Goal: Task Accomplishment & Management: Complete application form

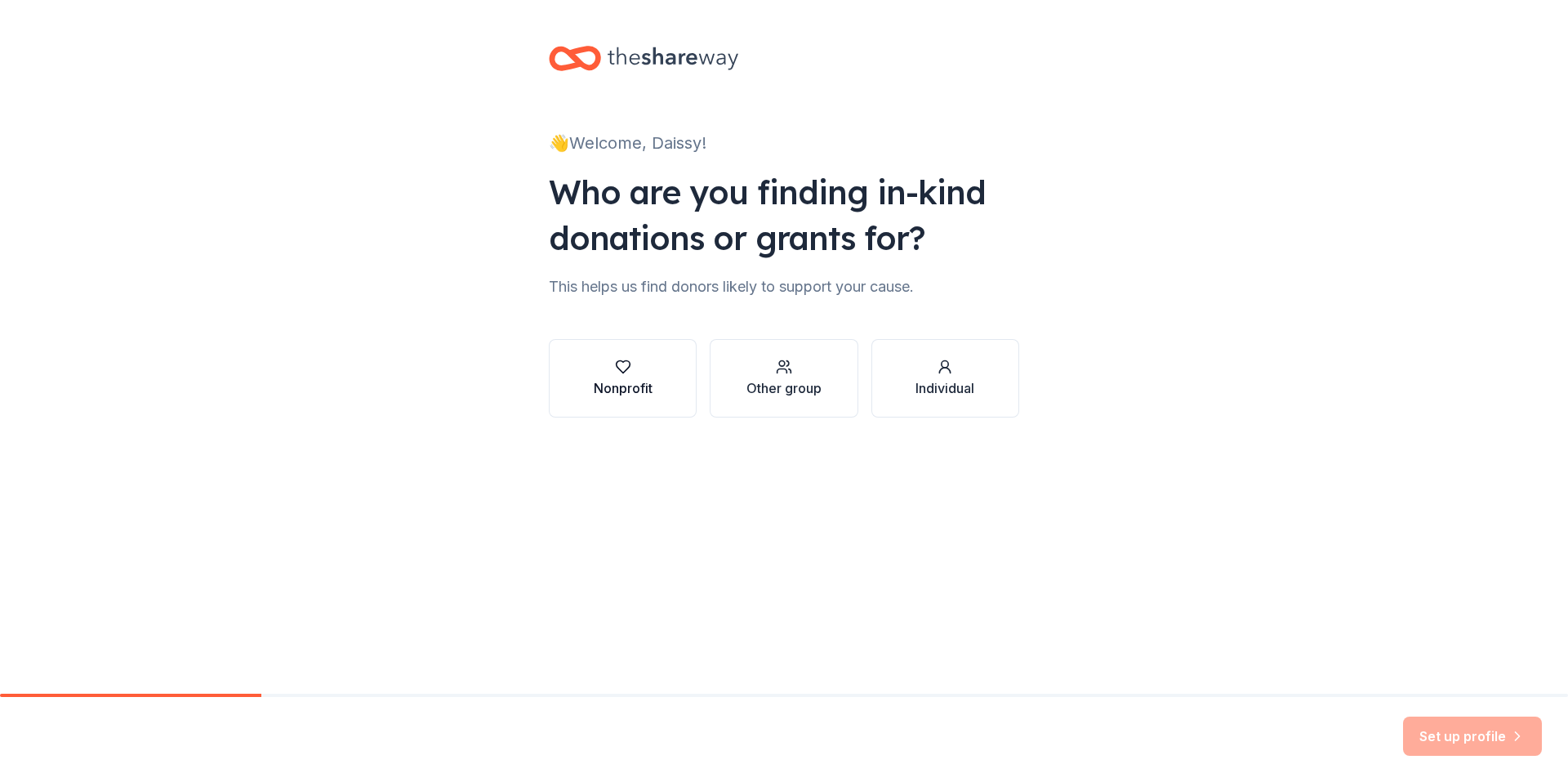
click at [626, 362] on icon "button" at bounding box center [623, 367] width 17 height 17
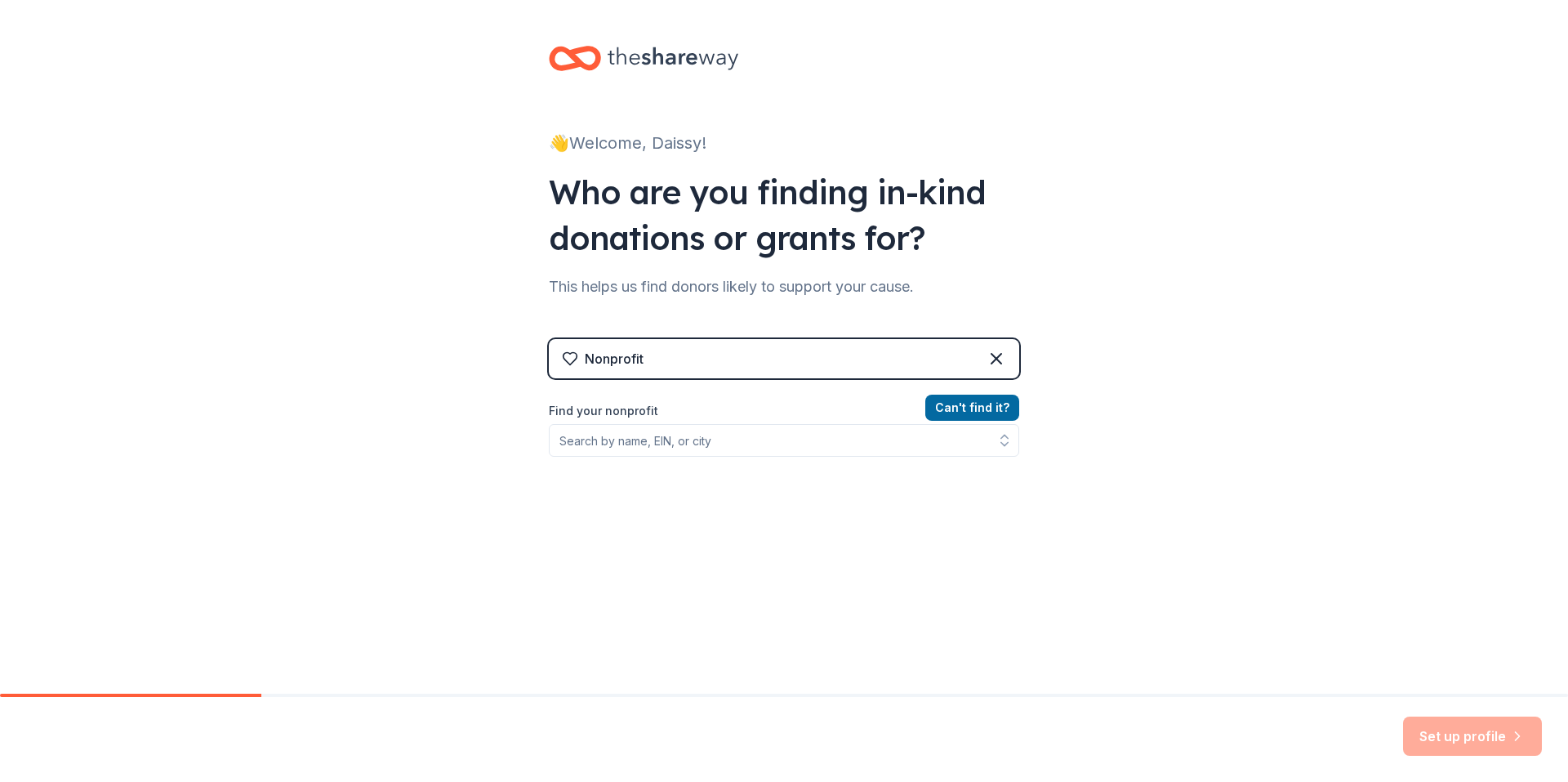
click at [596, 407] on label "Find your nonprofit" at bounding box center [784, 411] width 470 height 20
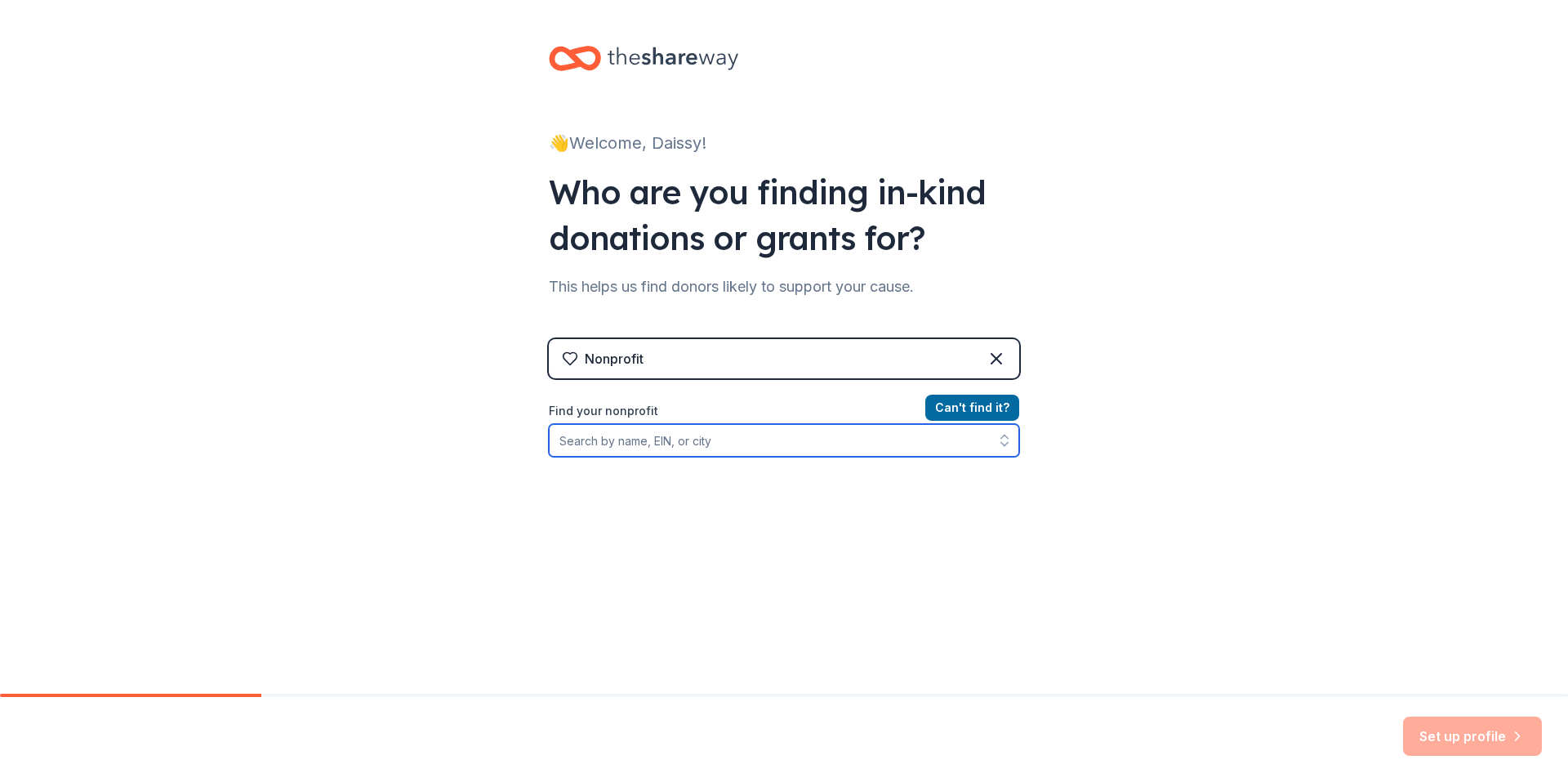
click at [675, 443] on input "Find your nonprofit" at bounding box center [784, 440] width 470 height 33
paste input "[US_EMPLOYER_IDENTIFICATION_NUMBER]"
type input "[US_EMPLOYER_IDENTIFICATION_NUMBER]"
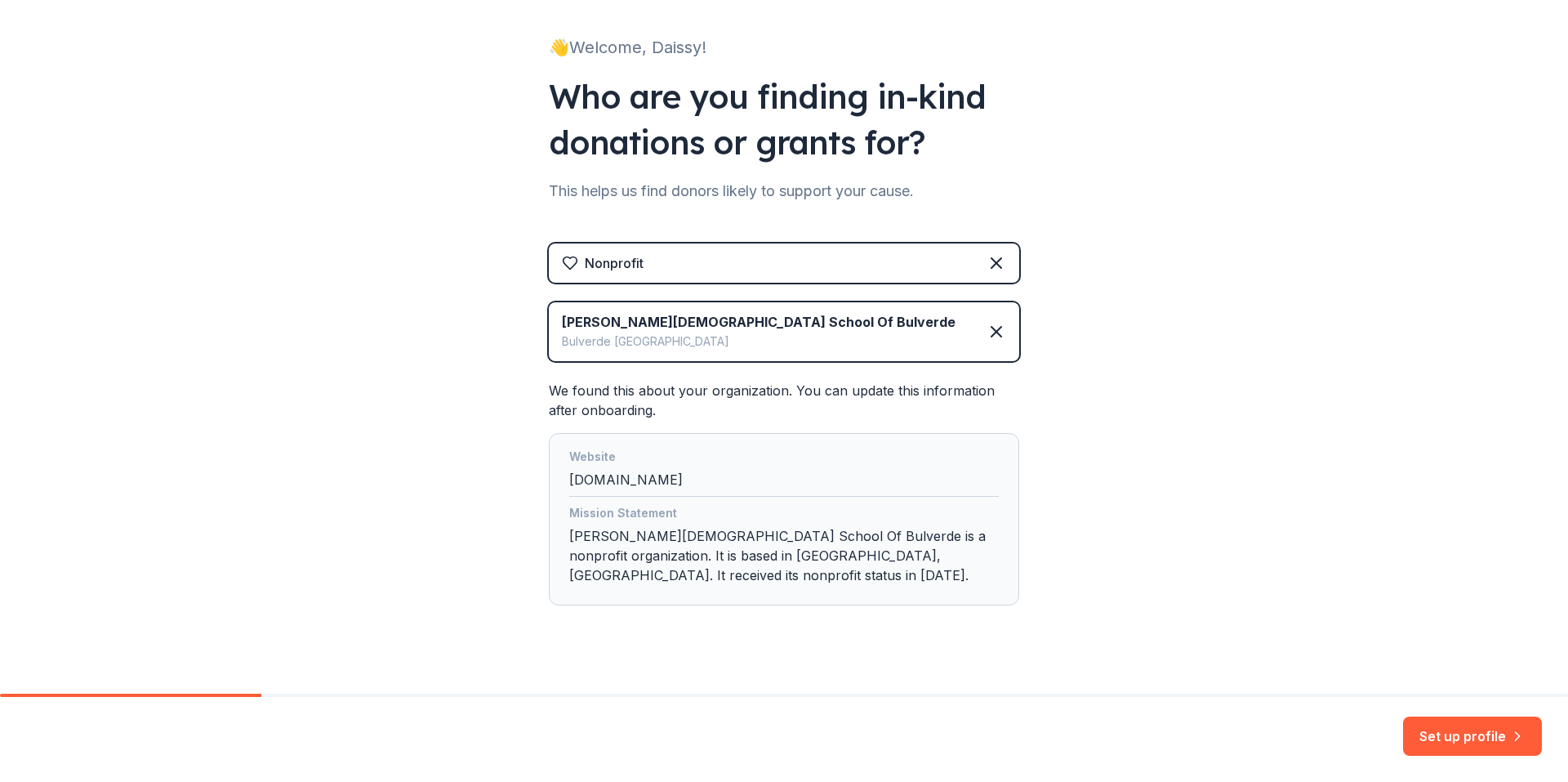
scroll to position [99, 0]
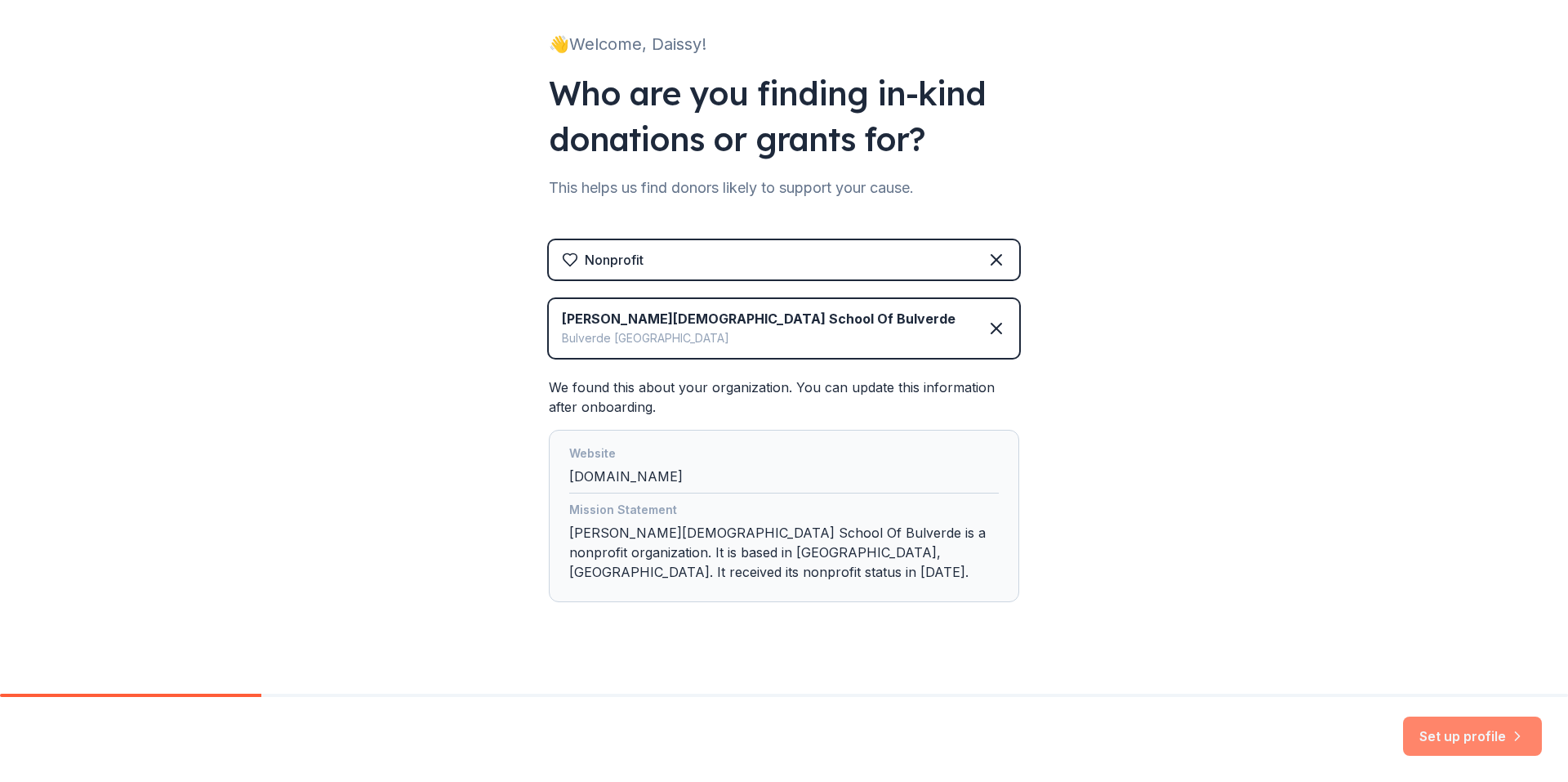
click at [1477, 721] on button "Set up profile" at bounding box center [1471, 737] width 139 height 39
click at [610, 345] on div "Bulverde TX" at bounding box center [758, 338] width 393 height 20
click at [715, 446] on div "Website" at bounding box center [784, 455] width 430 height 23
click at [1495, 744] on div "Set up profile" at bounding box center [1471, 737] width 139 height 39
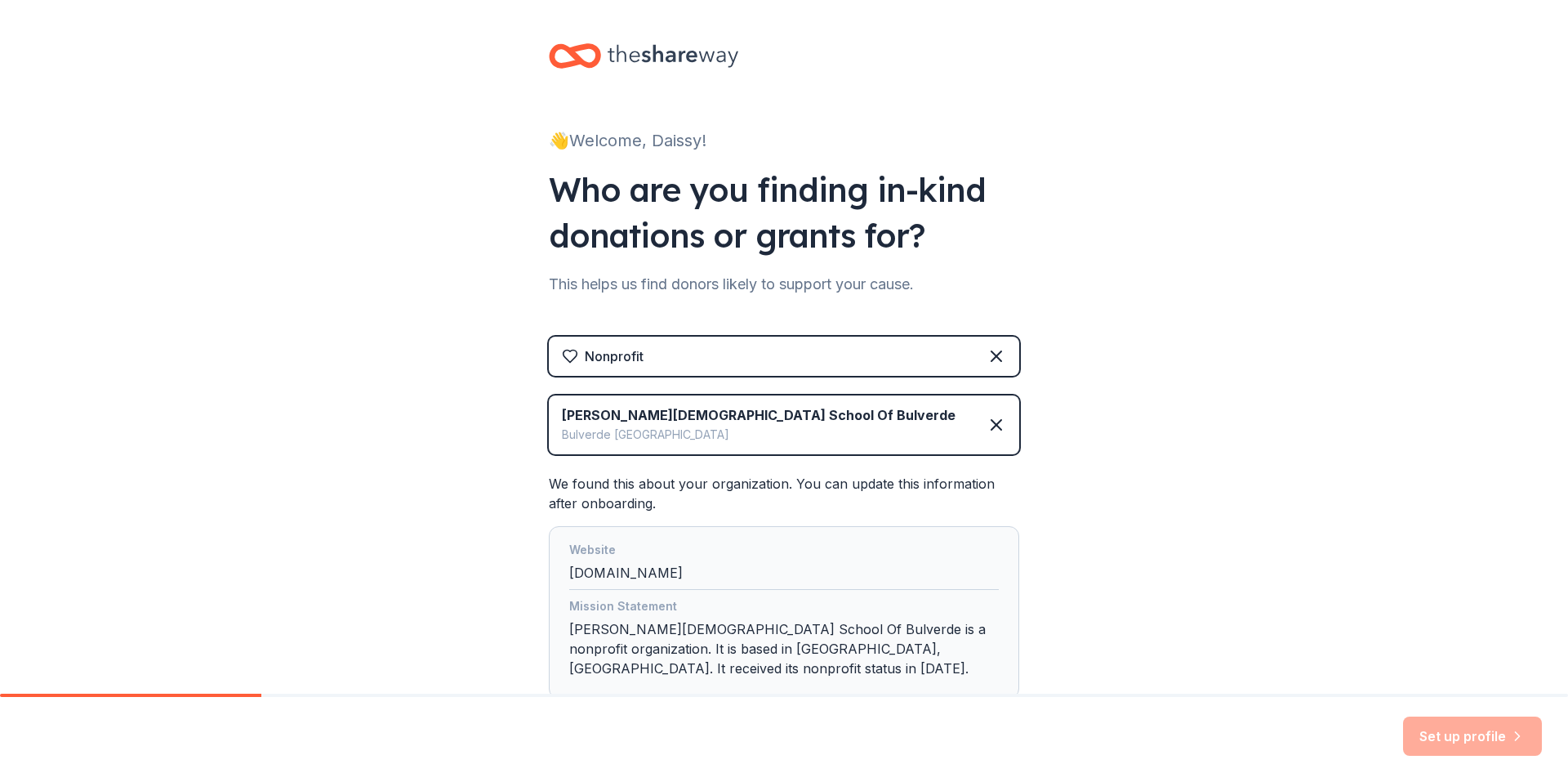
scroll to position [0, 0]
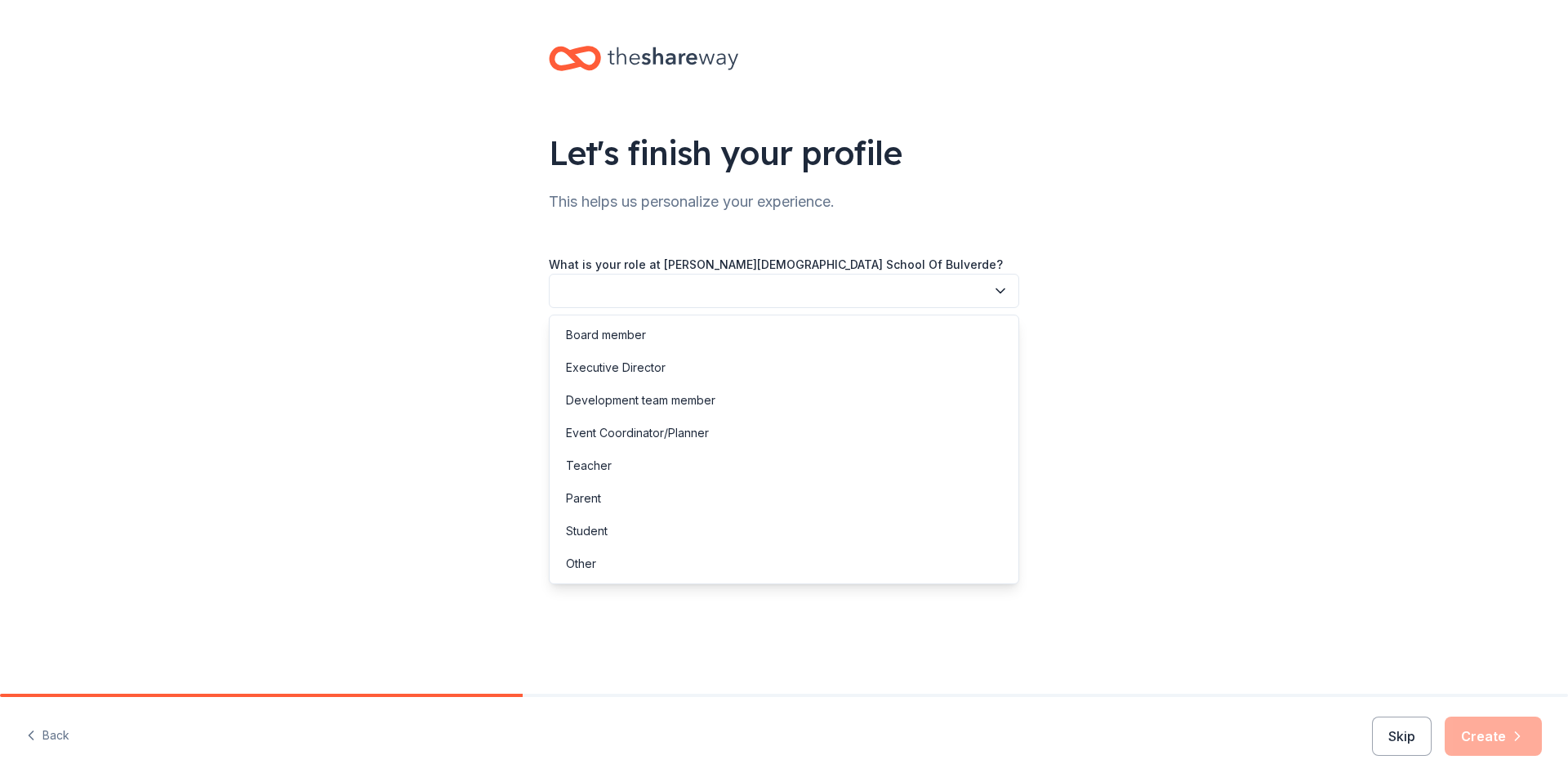
click at [987, 295] on button "button" at bounding box center [784, 291] width 470 height 35
click at [620, 400] on div "Development team member" at bounding box center [641, 400] width 150 height 20
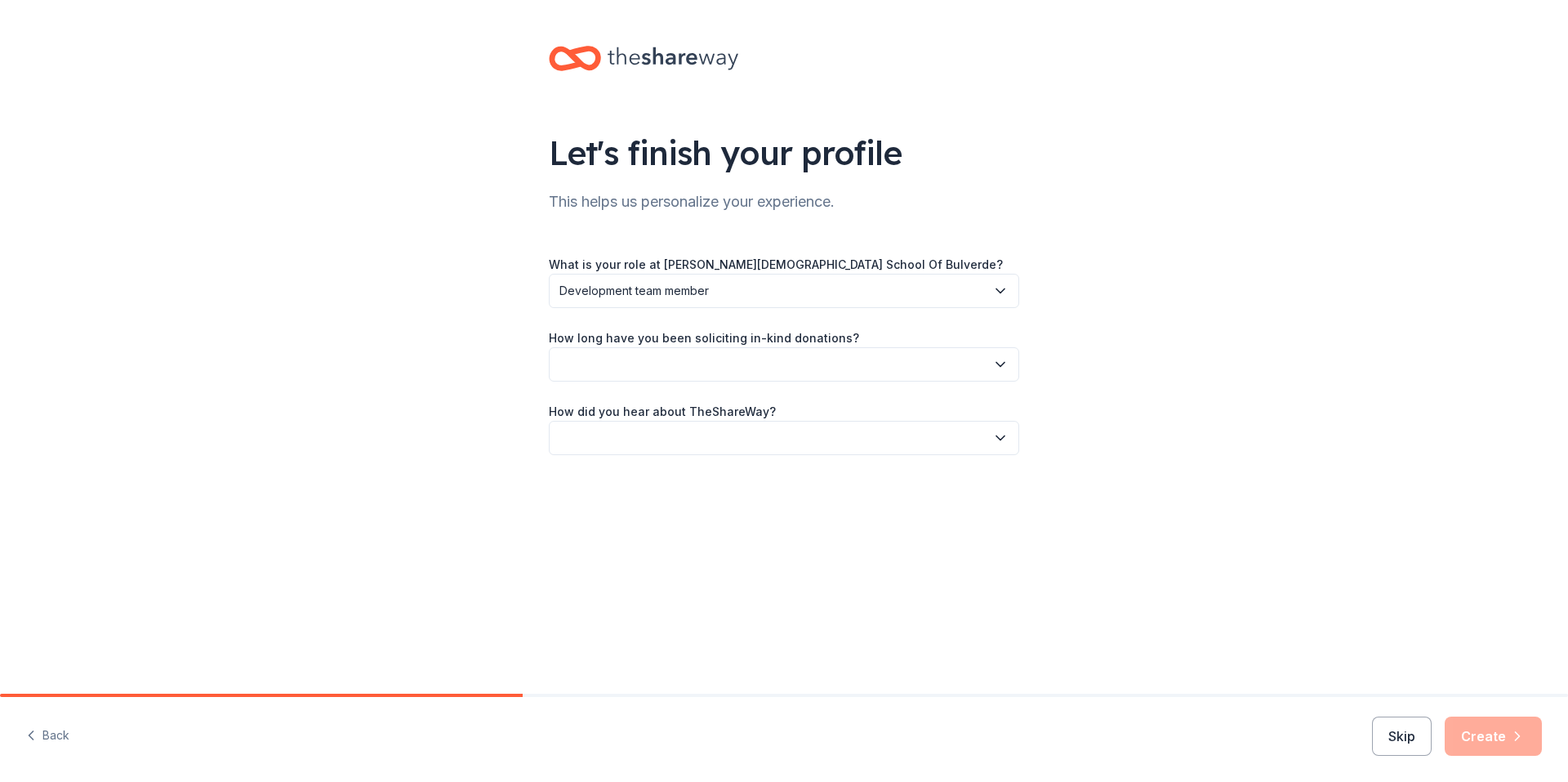
click at [618, 370] on button "button" at bounding box center [784, 364] width 470 height 35
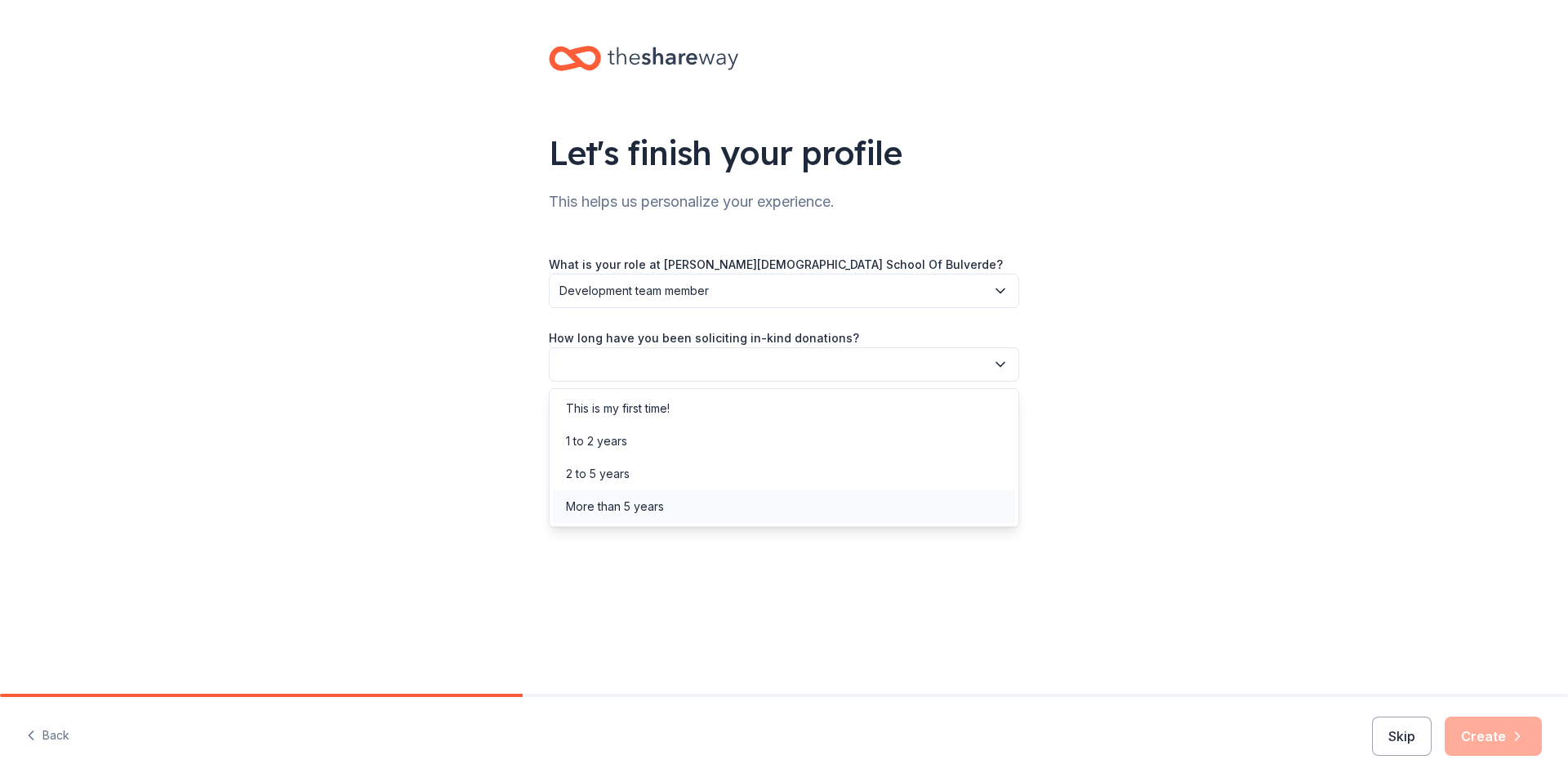
click at [602, 506] on div "More than 5 years" at bounding box center [614, 507] width 98 height 20
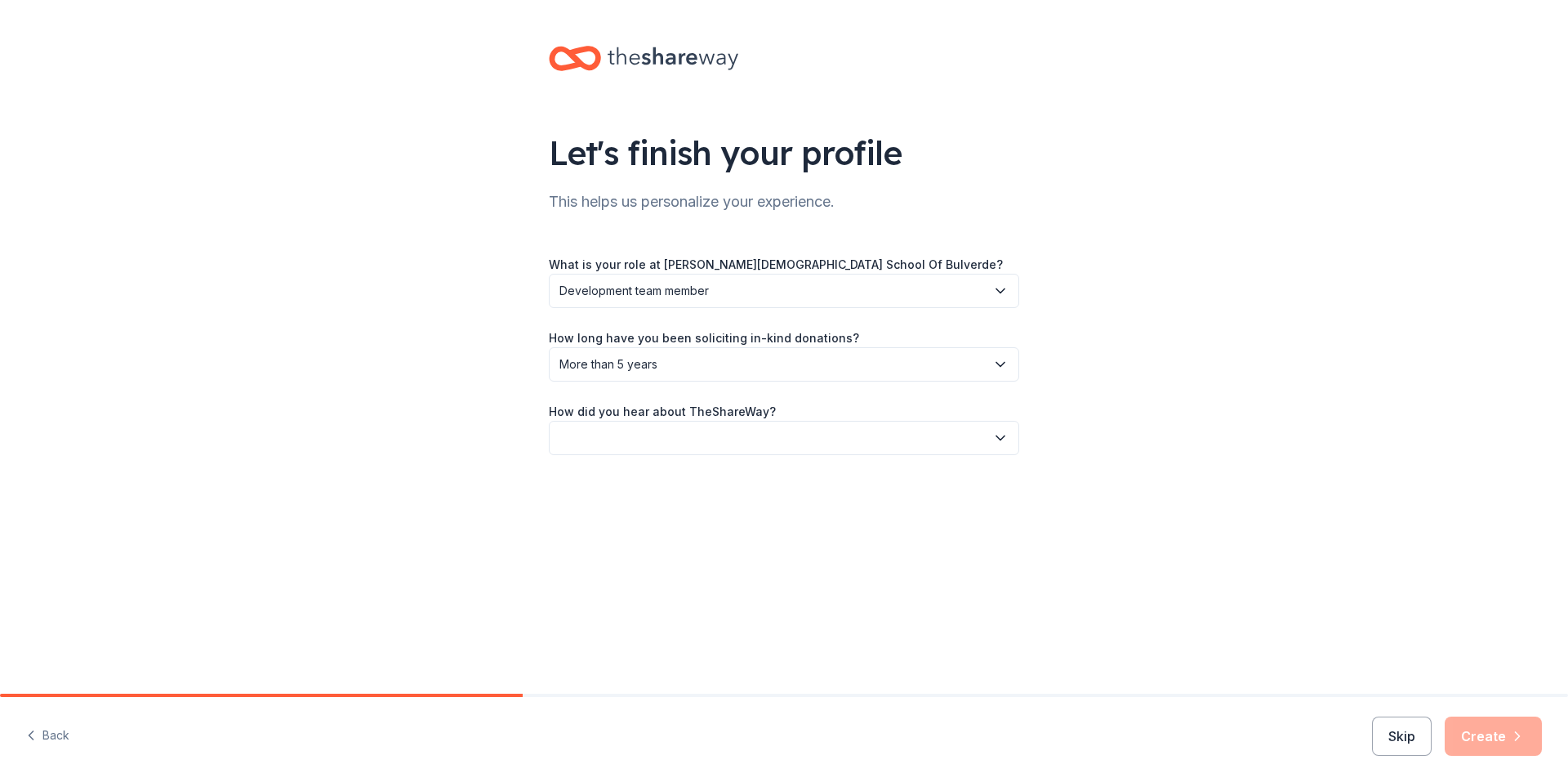
click at [971, 428] on button "button" at bounding box center [784, 438] width 470 height 35
click at [630, 507] on div "Online search" at bounding box center [602, 515] width 74 height 20
click at [1514, 737] on icon "button" at bounding box center [1517, 736] width 17 height 17
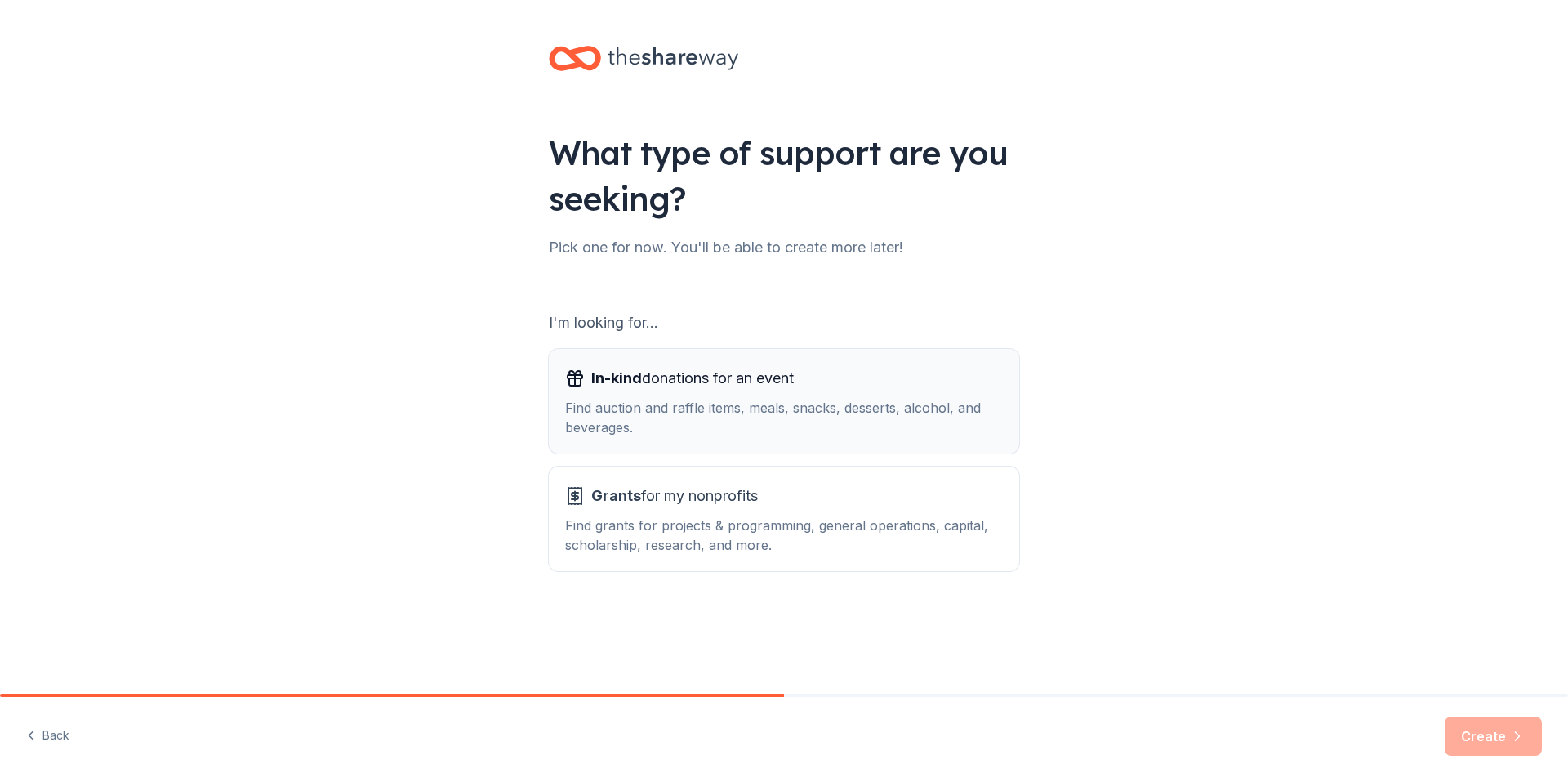
click at [579, 400] on div "Find auction and raffle items, meals, snacks, desserts, alcohol, and beverages." at bounding box center [784, 418] width 438 height 39
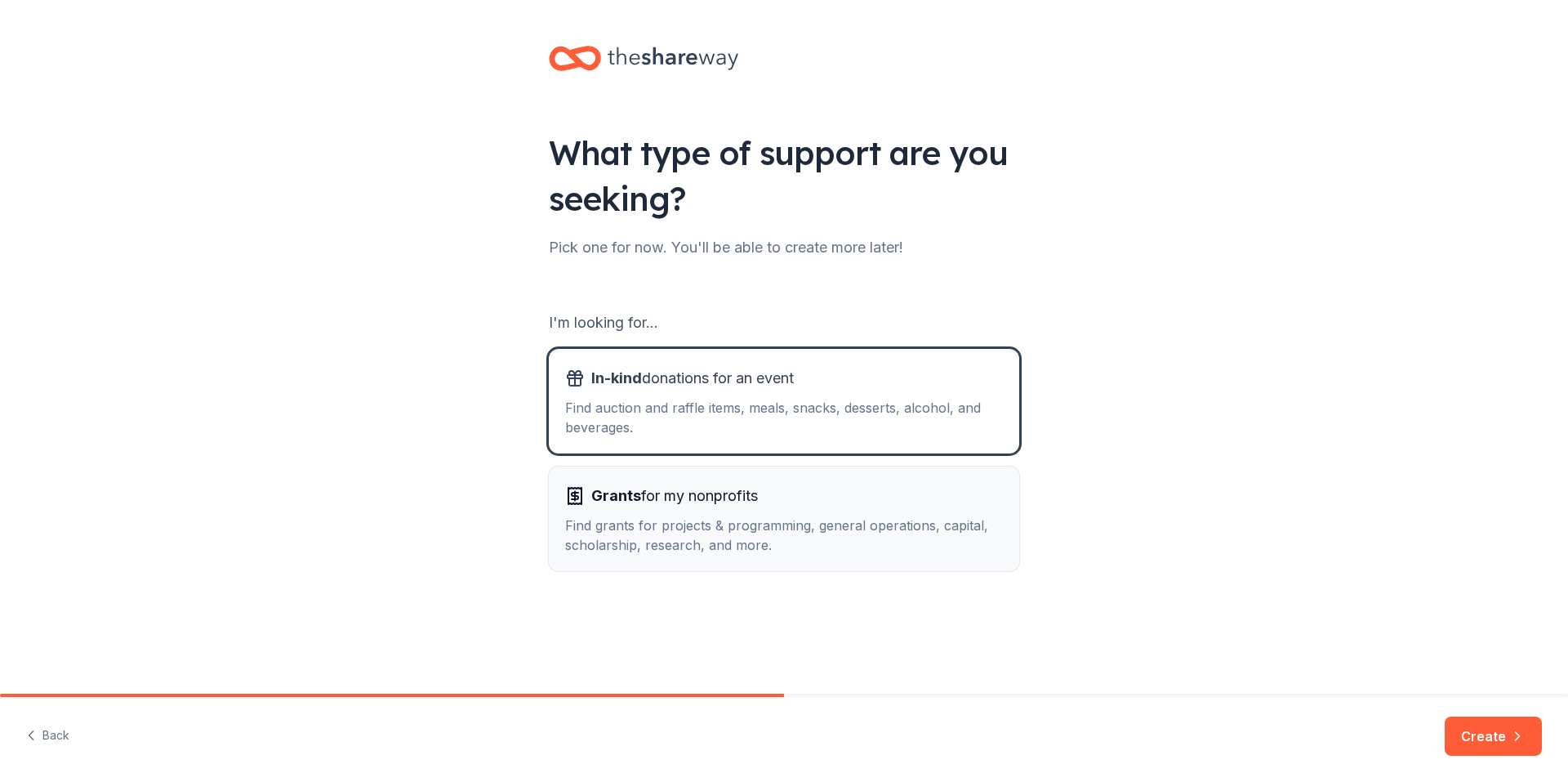
click at [617, 514] on div "Grants for my nonprofits Find grants for projects & programming, general operat…" at bounding box center [784, 519] width 438 height 72
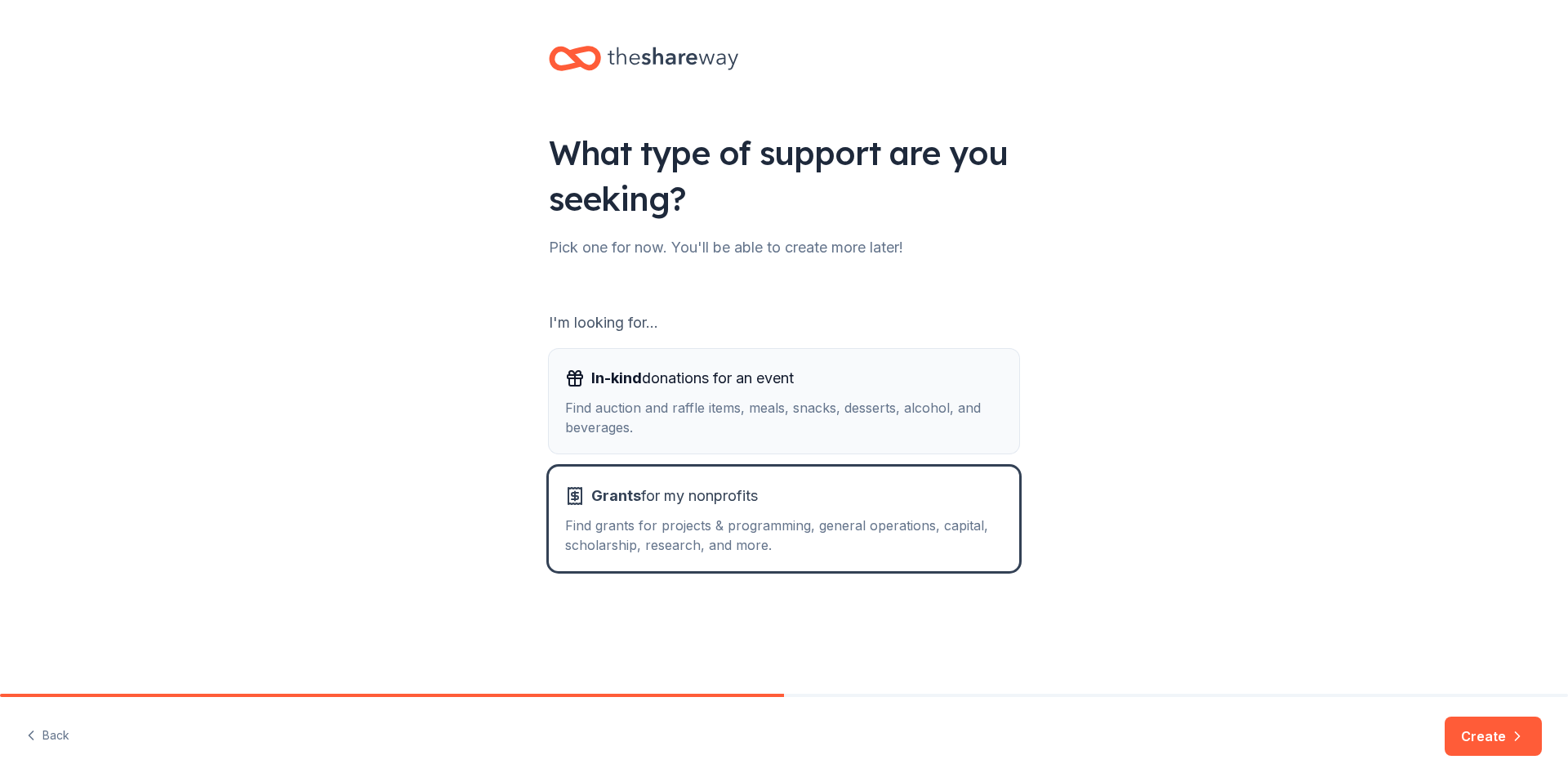
click at [621, 412] on div "Find auction and raffle items, meals, snacks, desserts, alcohol, and beverages." at bounding box center [784, 418] width 438 height 39
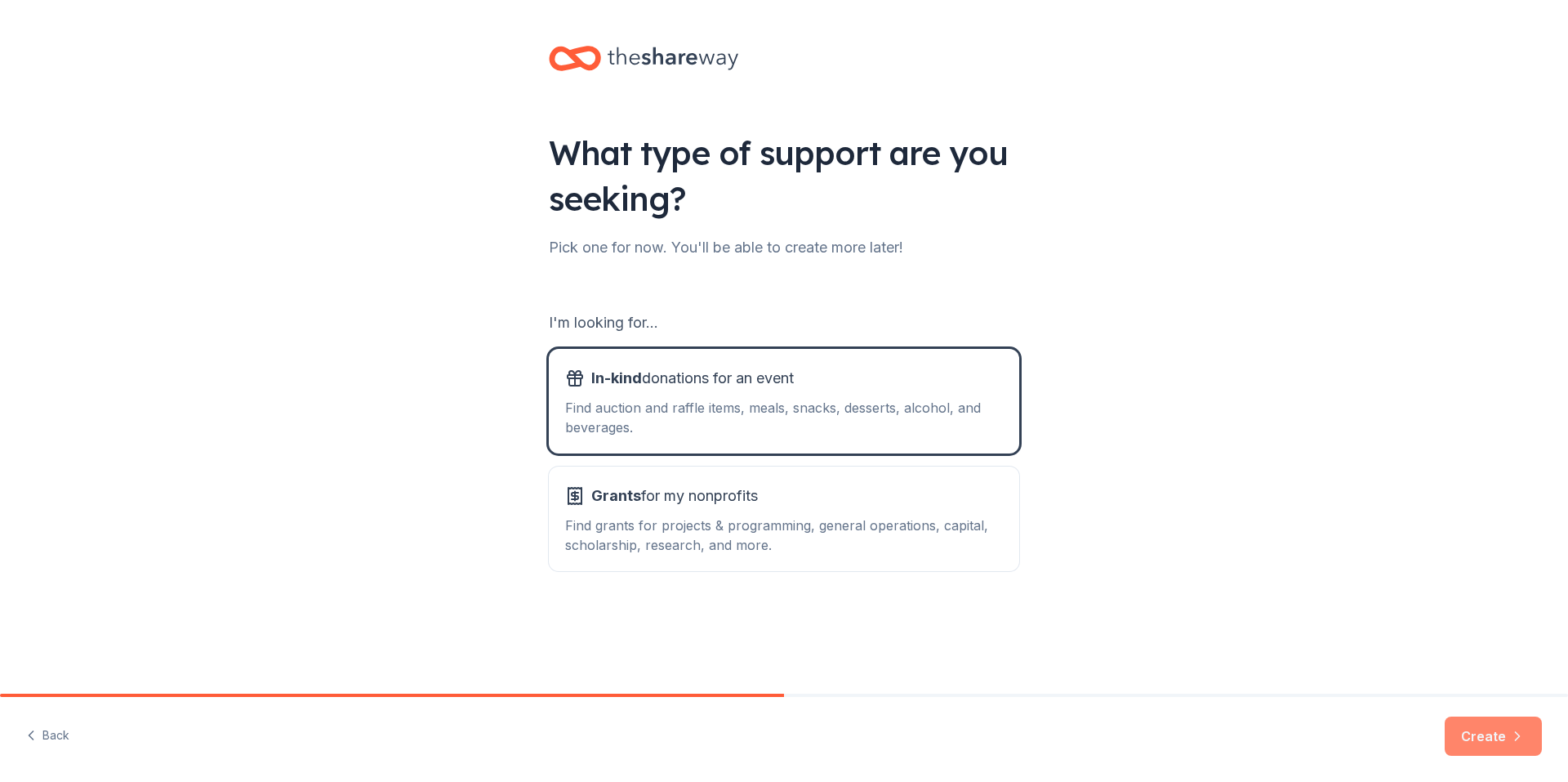
click at [1480, 727] on button "Create" at bounding box center [1493, 737] width 98 height 39
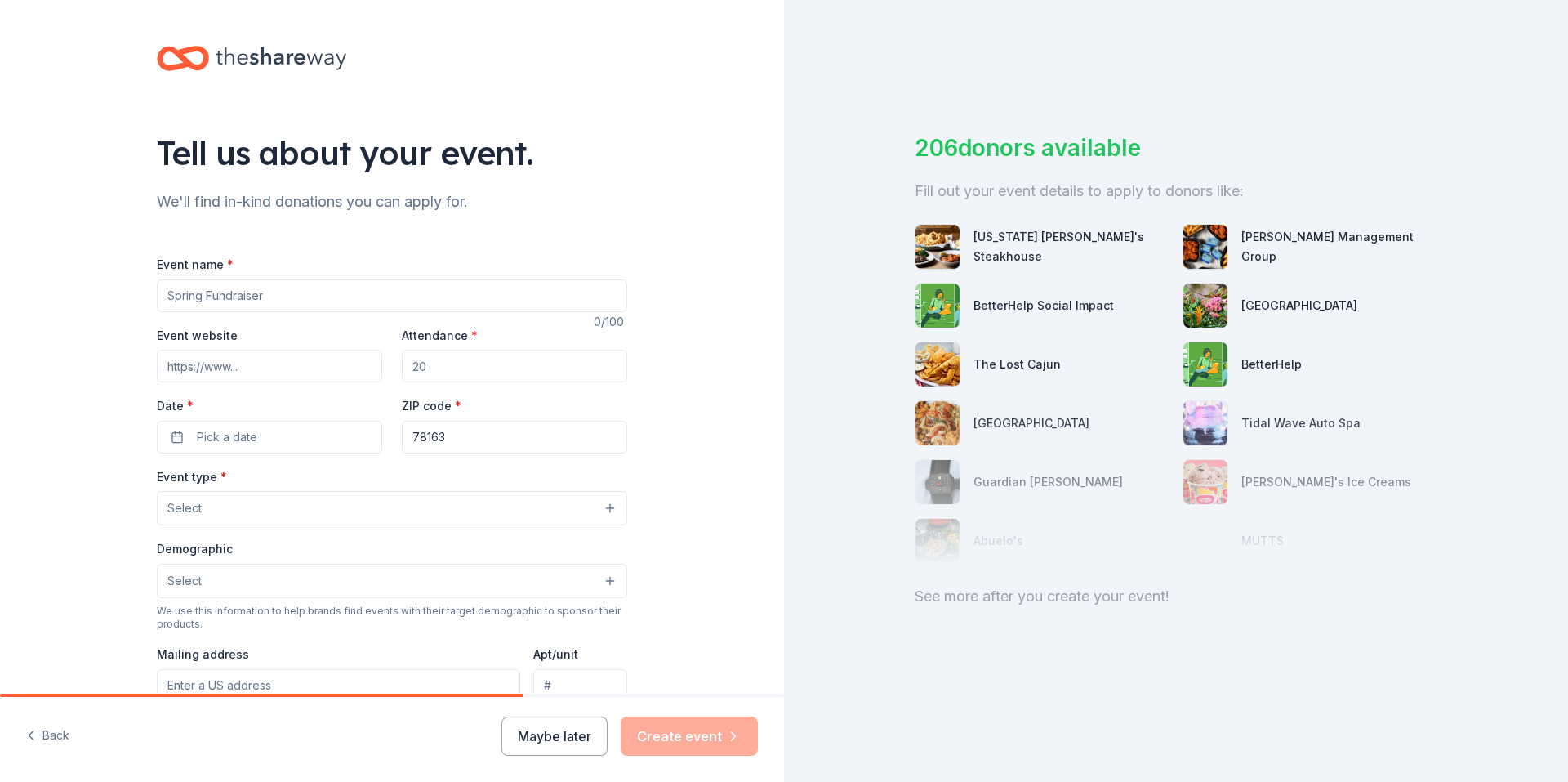
click at [229, 297] on input "Event name *" at bounding box center [391, 295] width 470 height 33
click at [187, 302] on input "Event name *" at bounding box center [391, 295] width 470 height 33
paste input "Warrior Clay Shoot Silent Auction"
type input "Warrior Clay Shoot Silent Auction"
click at [587, 135] on div "Tell us about your event." at bounding box center [391, 153] width 470 height 45
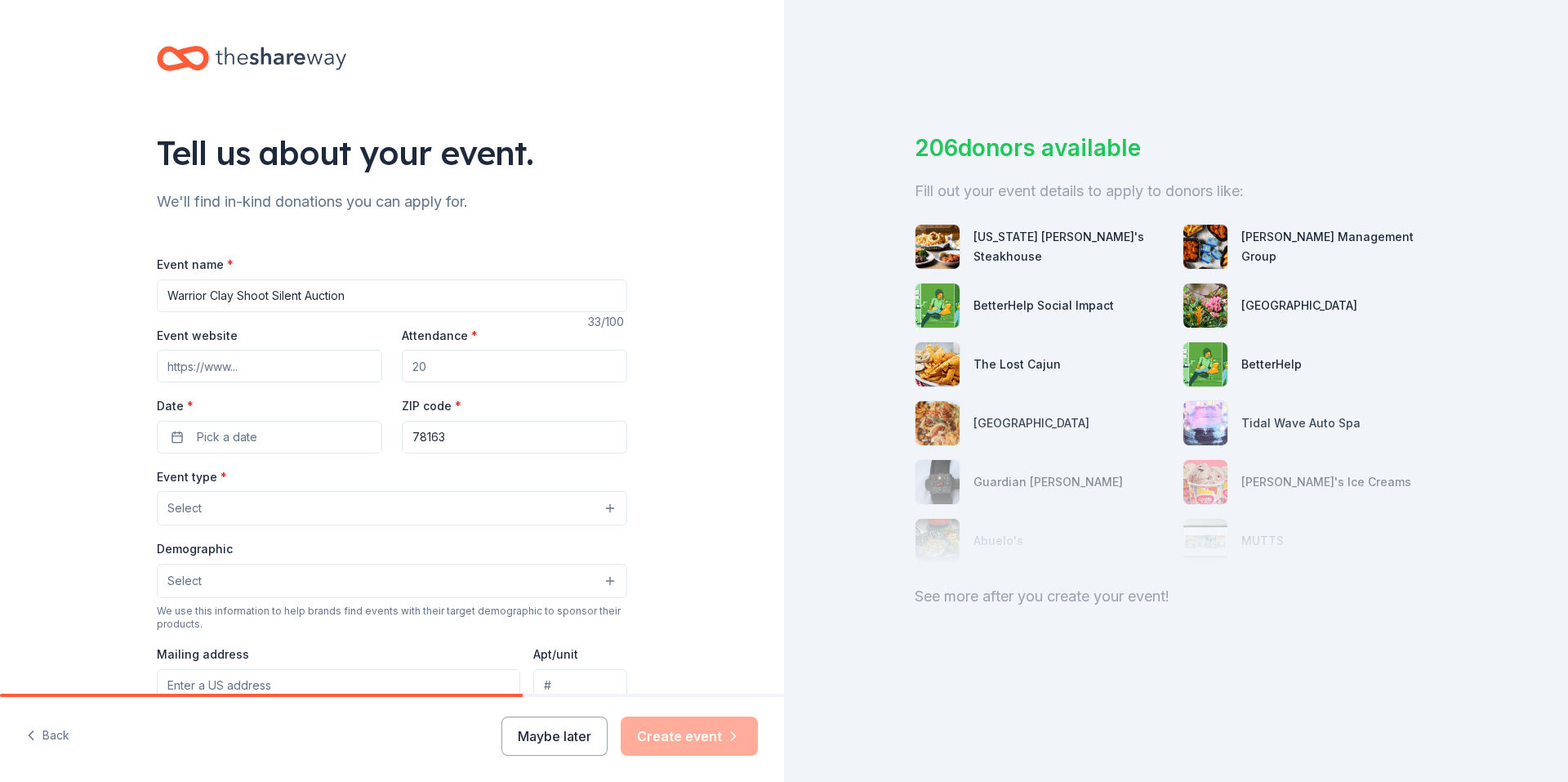
click at [192, 364] on input "Event website" at bounding box center [269, 366] width 226 height 33
paste input "https://givebutter.com/c/2025BCSWarriorClayShoot"
type input "https://givebutter.com/c/2025BCSWarriorClayShoot"
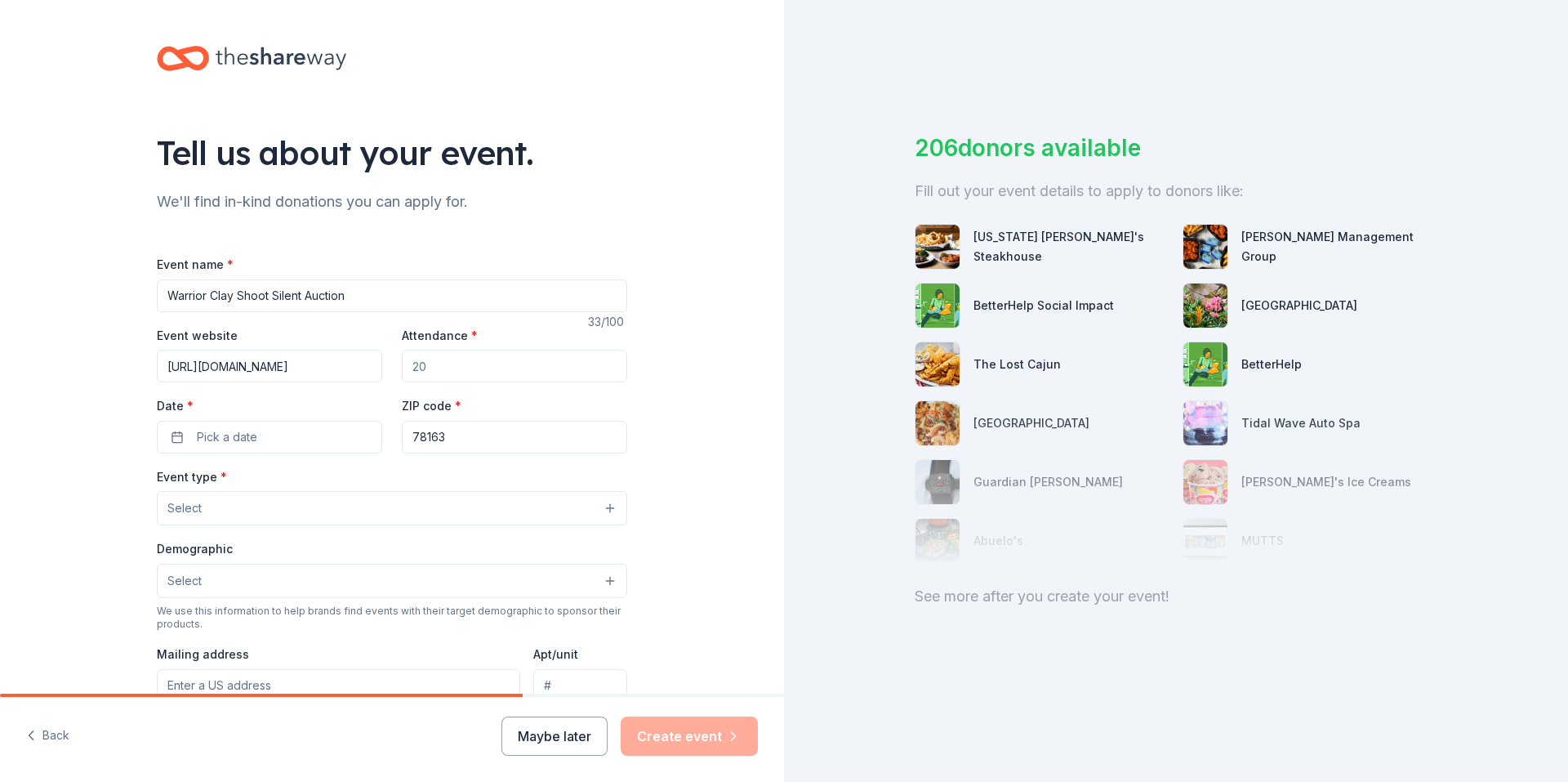
click at [425, 362] on input "Attendance *" at bounding box center [514, 366] width 226 height 33
type input "200"
click at [383, 558] on div "Demographic Select" at bounding box center [391, 568] width 470 height 59
click at [237, 442] on span "Pick a date" at bounding box center [227, 437] width 60 height 20
click at [355, 483] on button "Go to next month" at bounding box center [352, 480] width 23 height 23
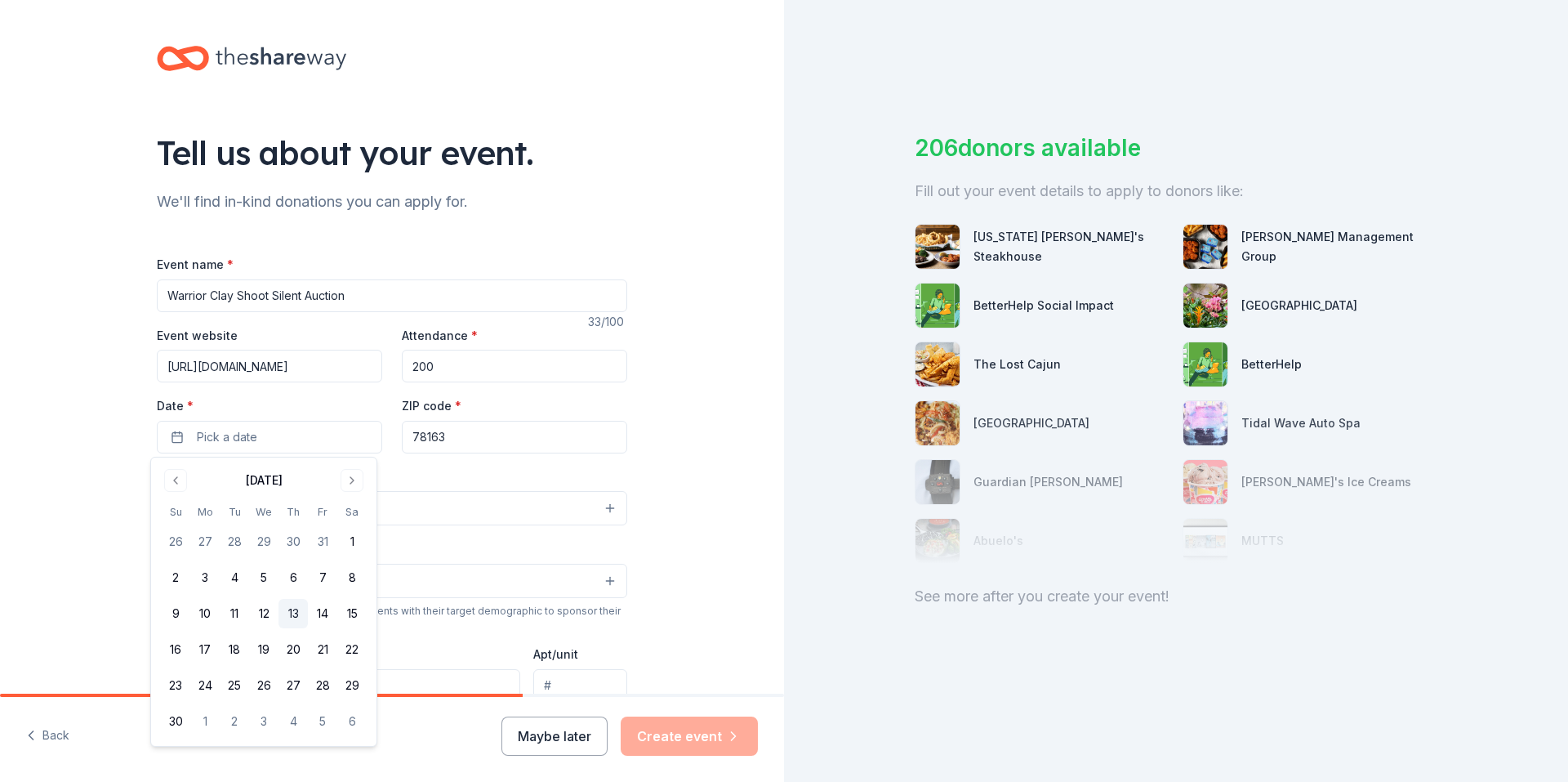
click at [293, 607] on button "13" at bounding box center [294, 613] width 30 height 30
click at [461, 438] on input "78163" at bounding box center [514, 437] width 226 height 33
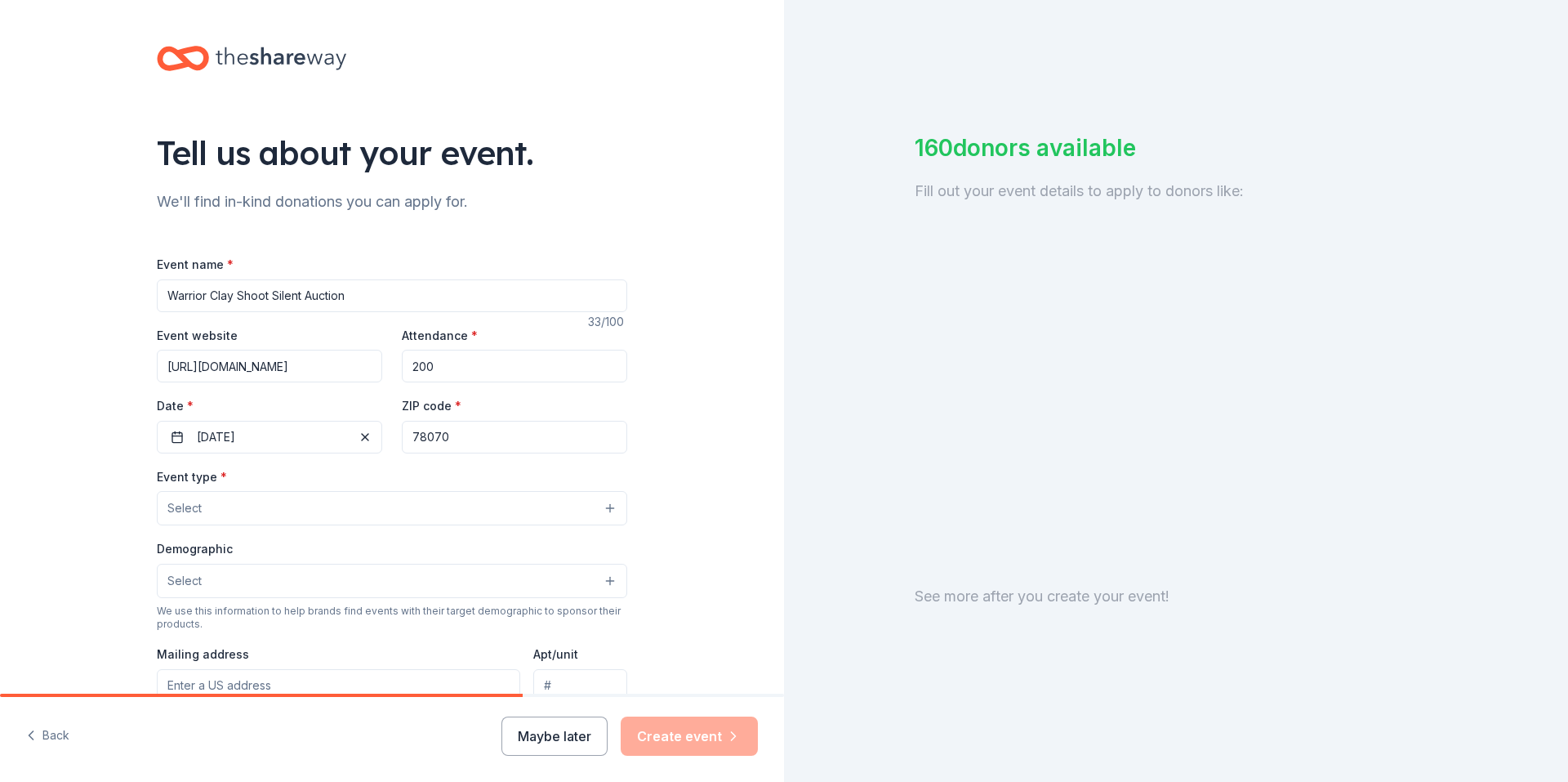
click at [677, 445] on div "Tell us about your event. We'll find in-kind donations you can apply for. Event…" at bounding box center [391, 543] width 784 height 1088
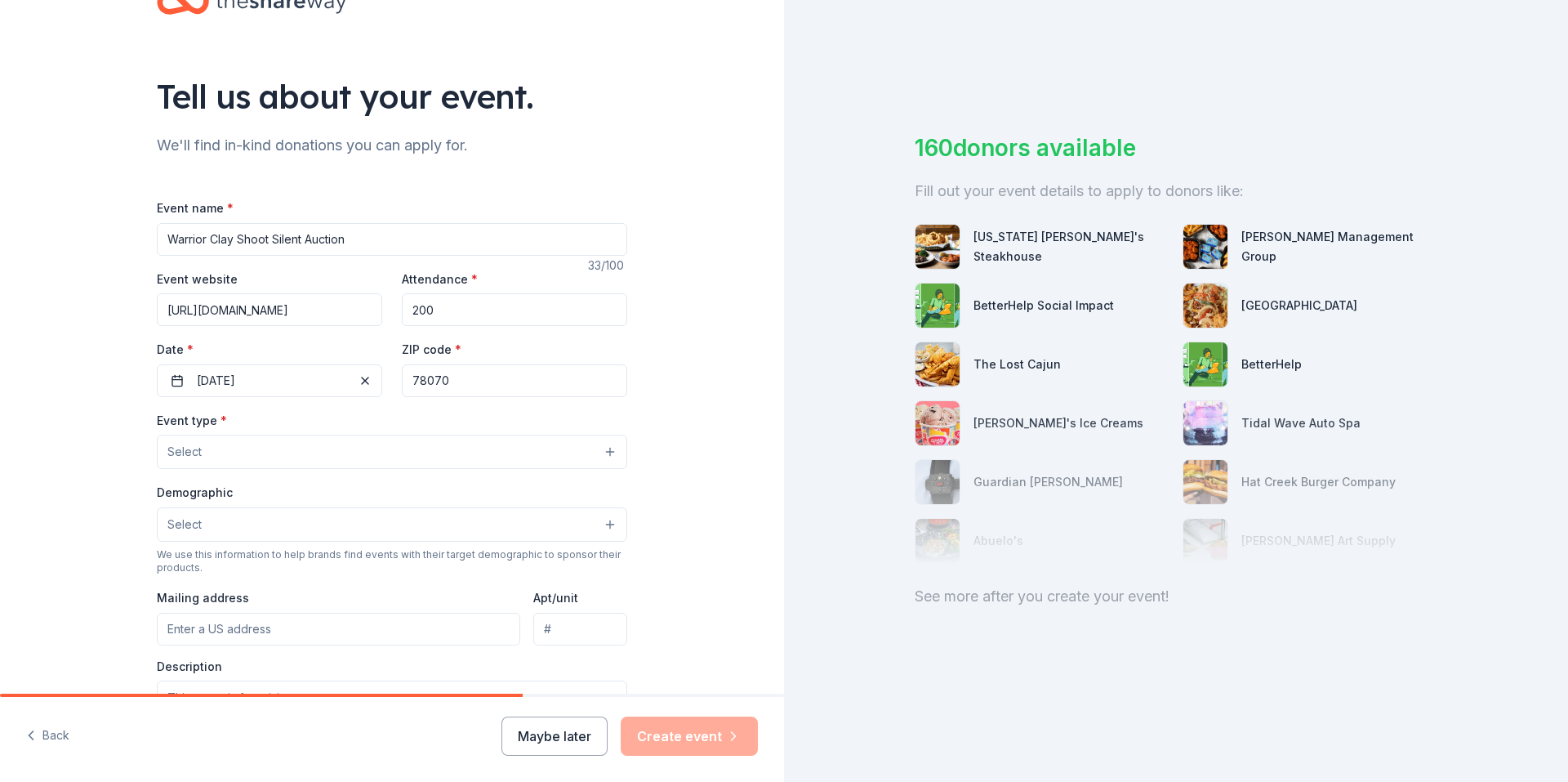
scroll to position [82, 0]
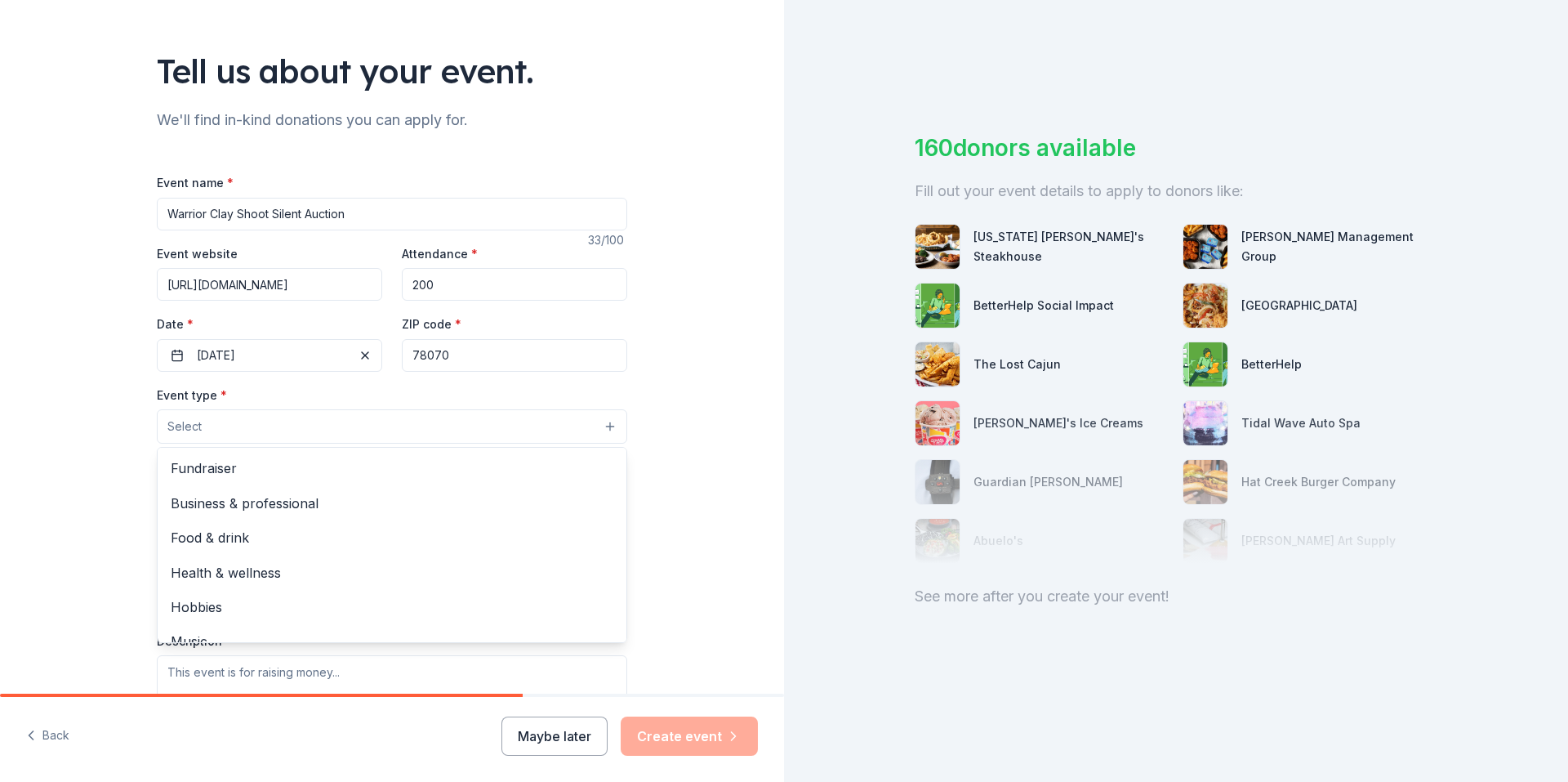
click at [342, 419] on button "Select" at bounding box center [391, 426] width 470 height 35
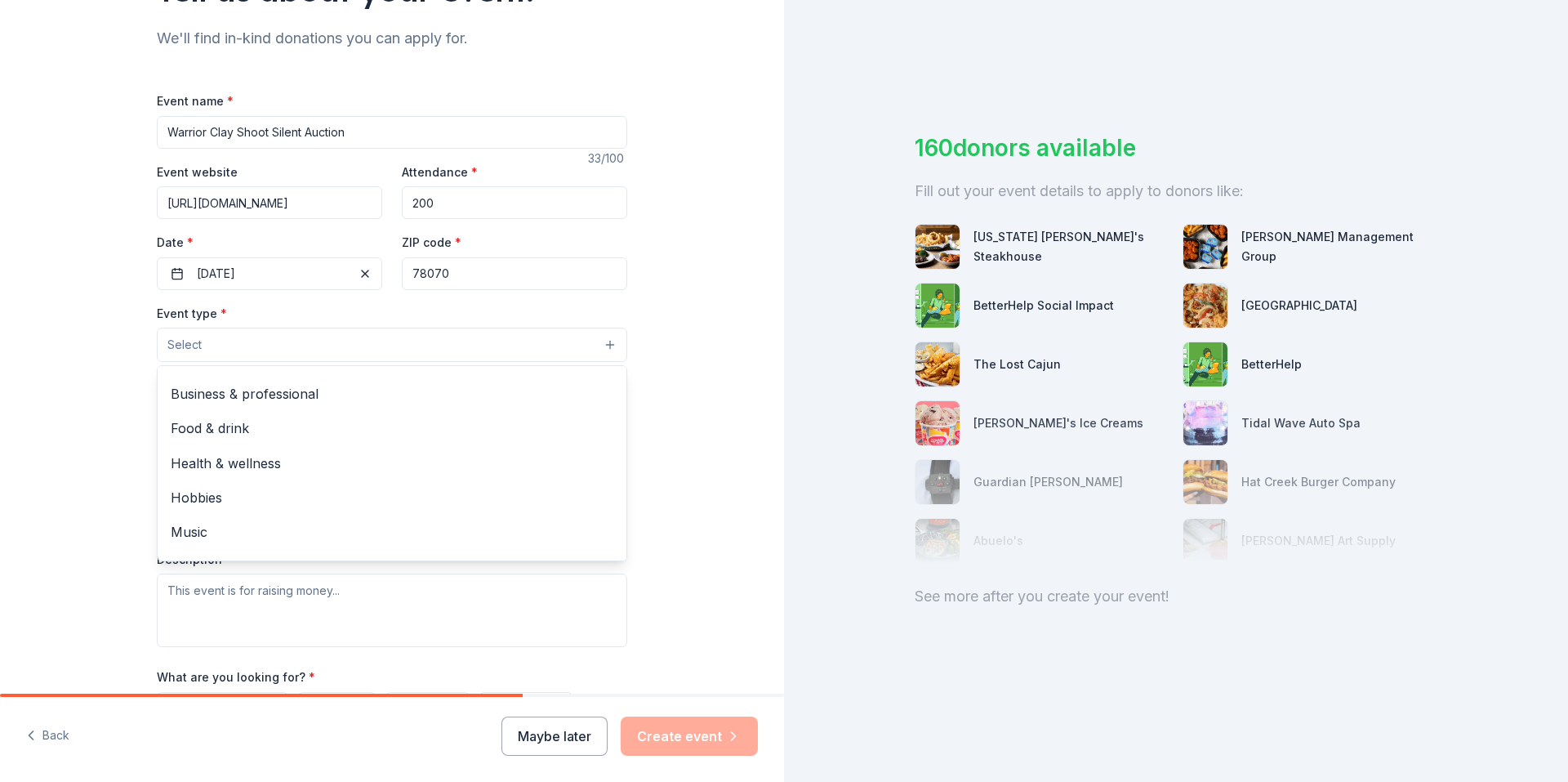
scroll to position [0, 0]
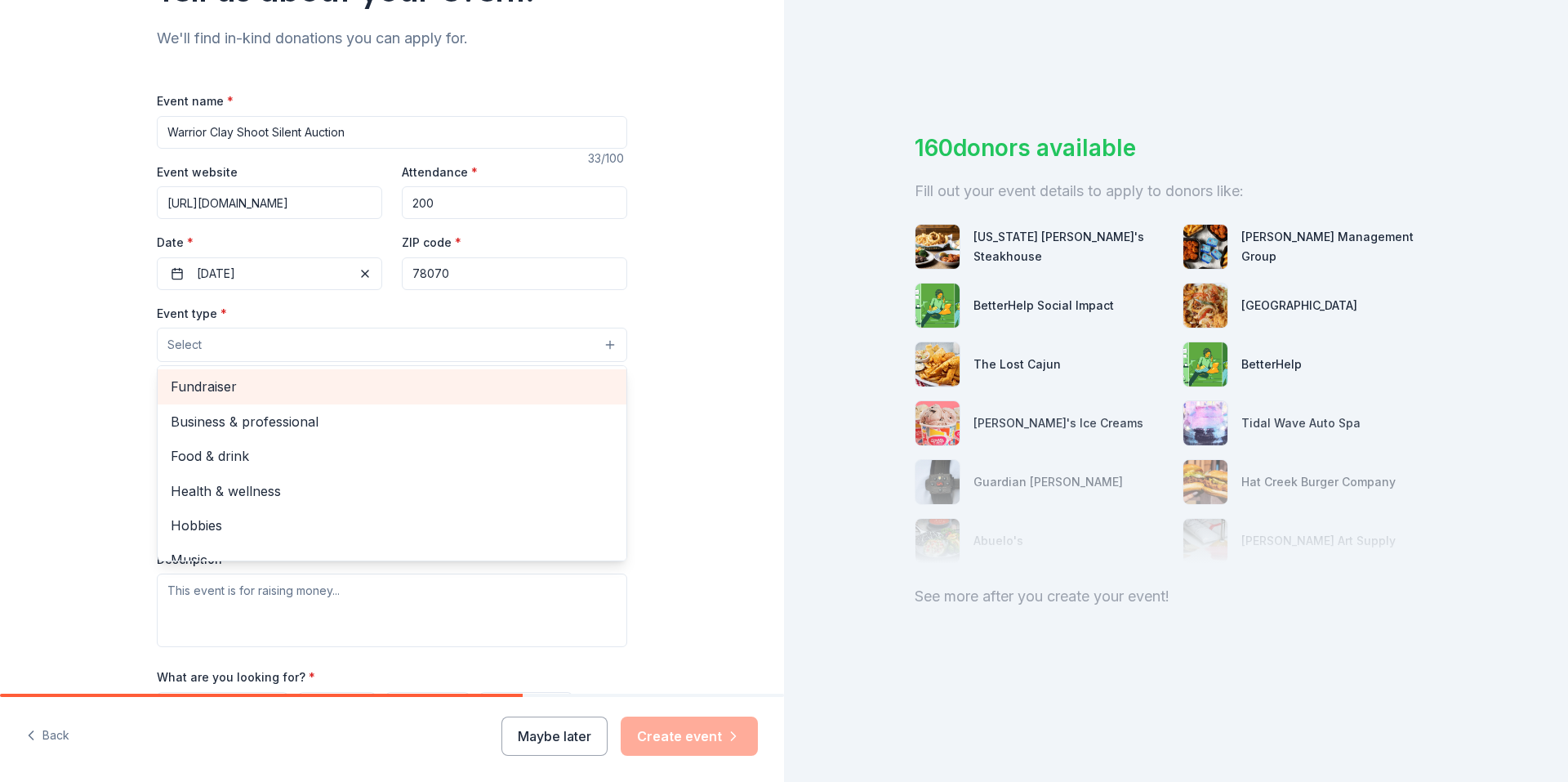
click at [213, 391] on span "Fundraiser" at bounding box center [391, 387] width 443 height 22
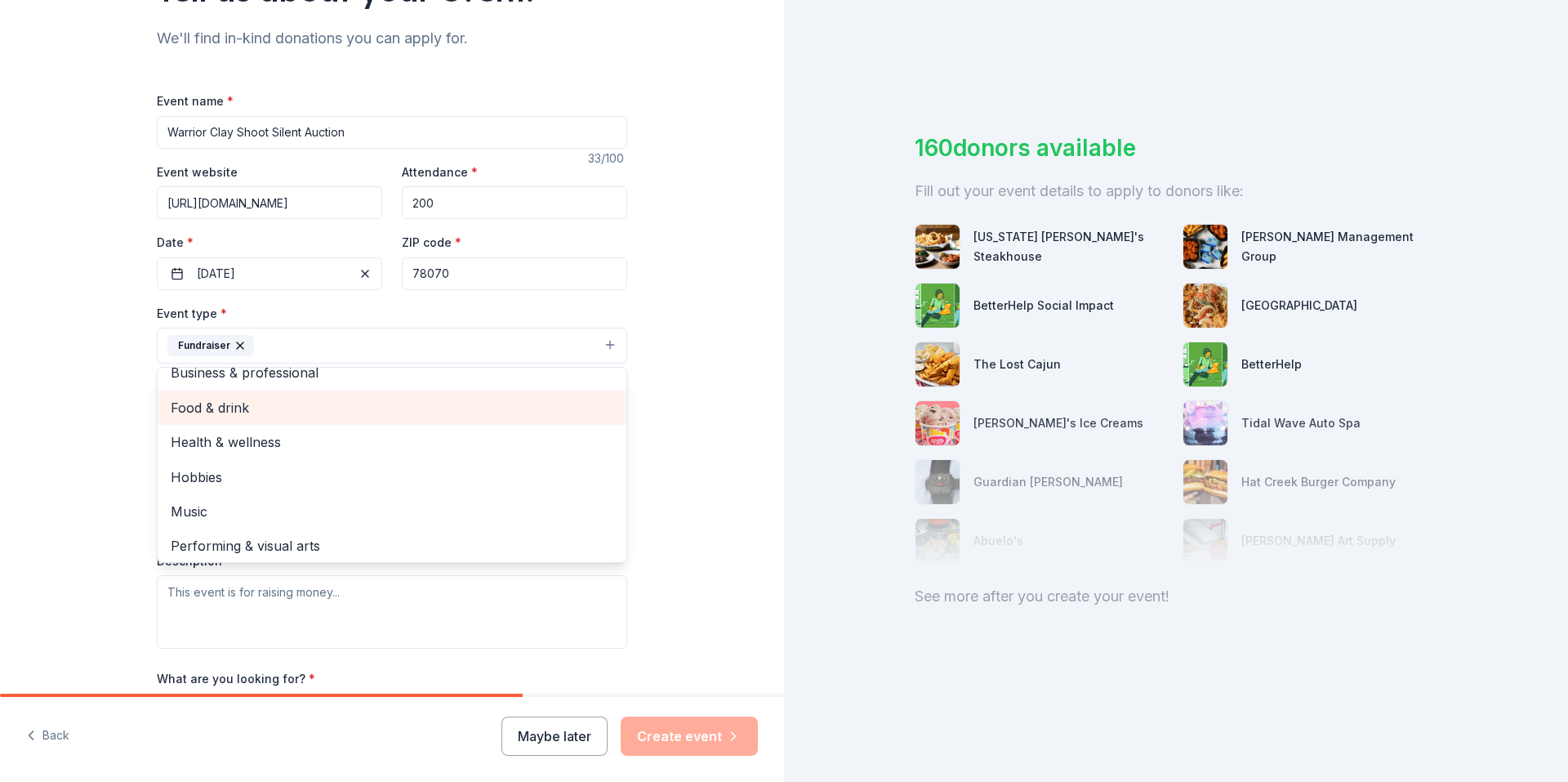
scroll to position [20, 0]
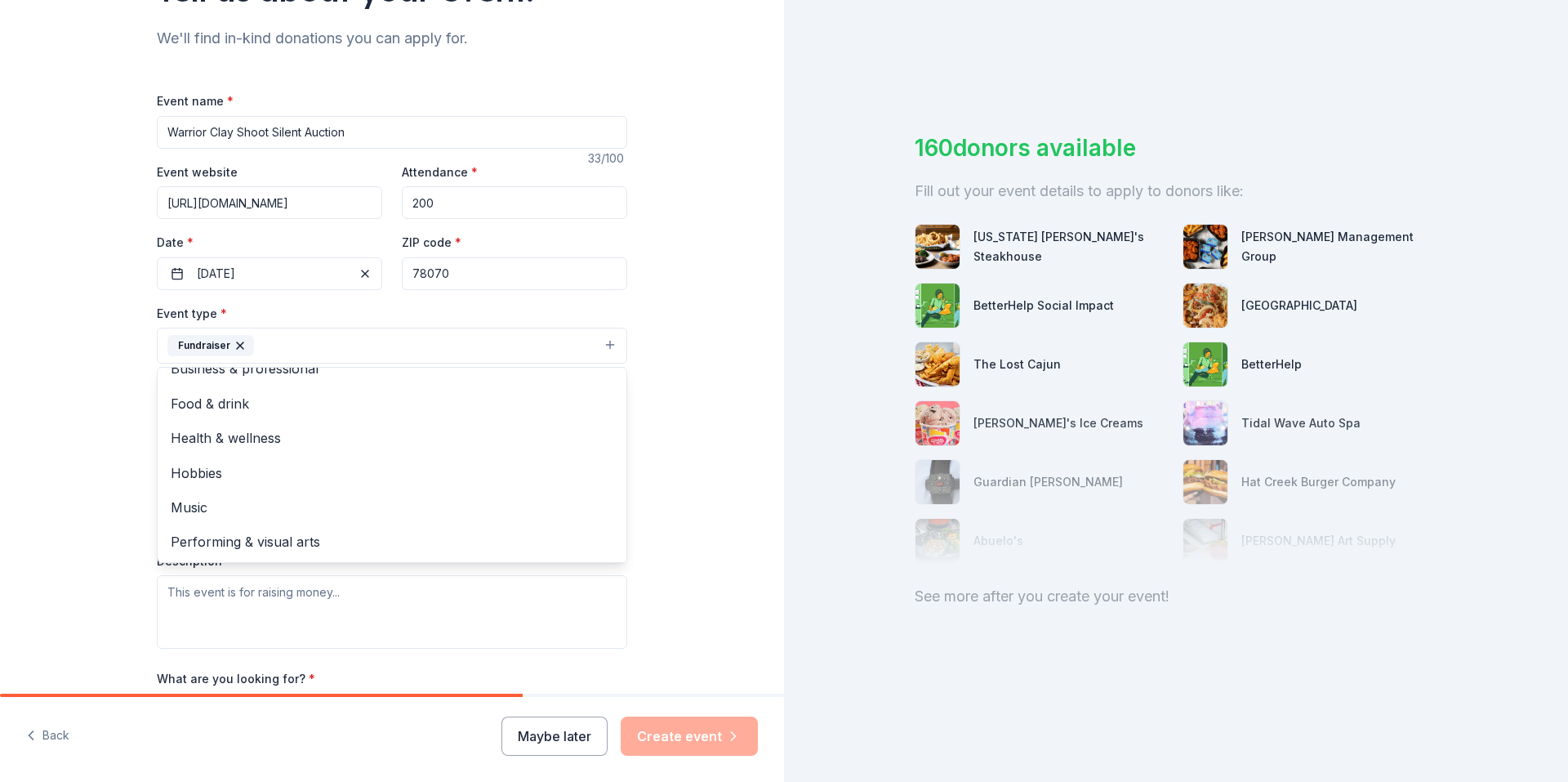
click at [459, 651] on div "Event name * Warrior Clay Shoot Silent Auction 33 /100 Event website https://gi…" at bounding box center [391, 468] width 470 height 756
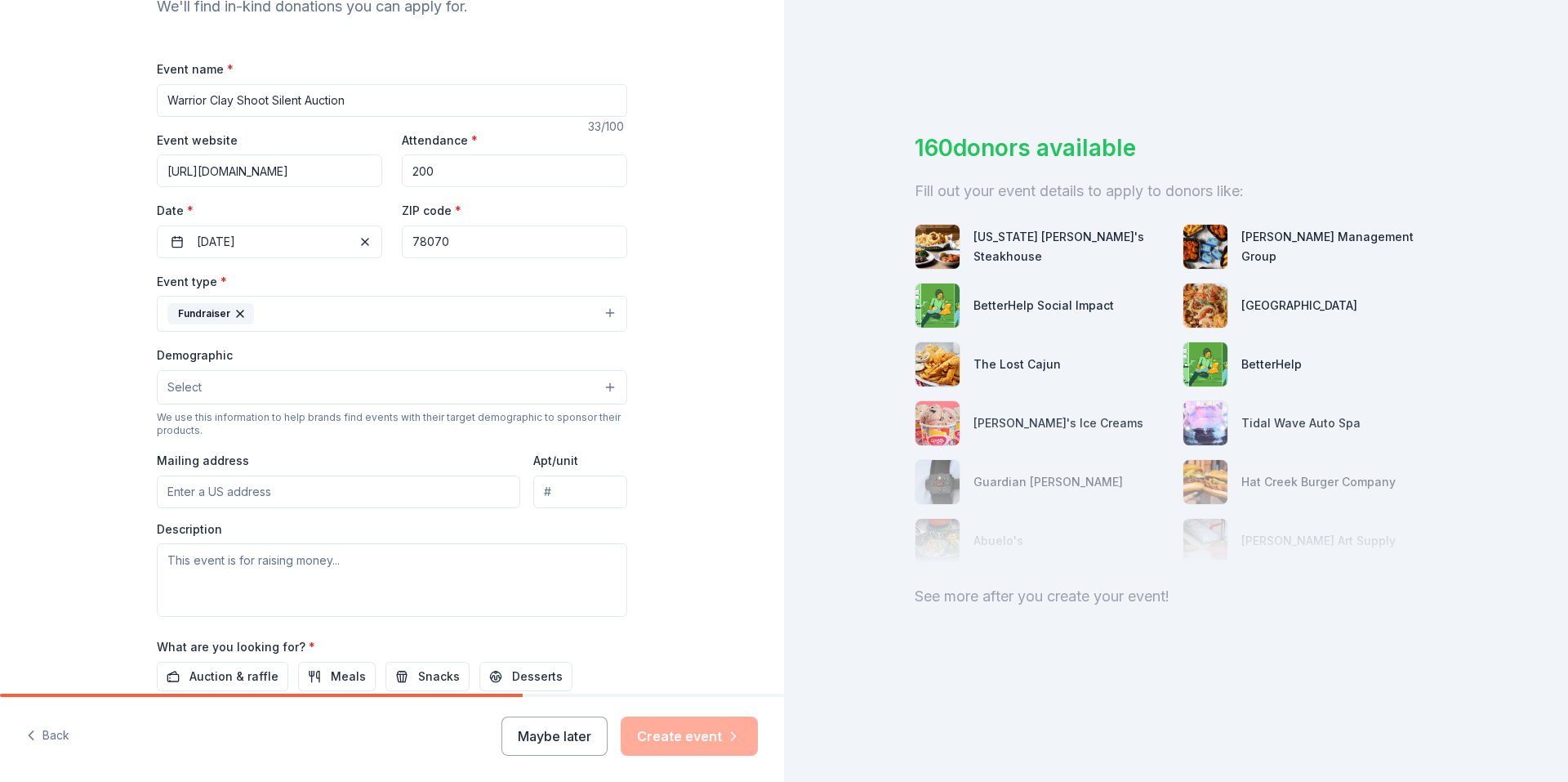
scroll to position [246, 0]
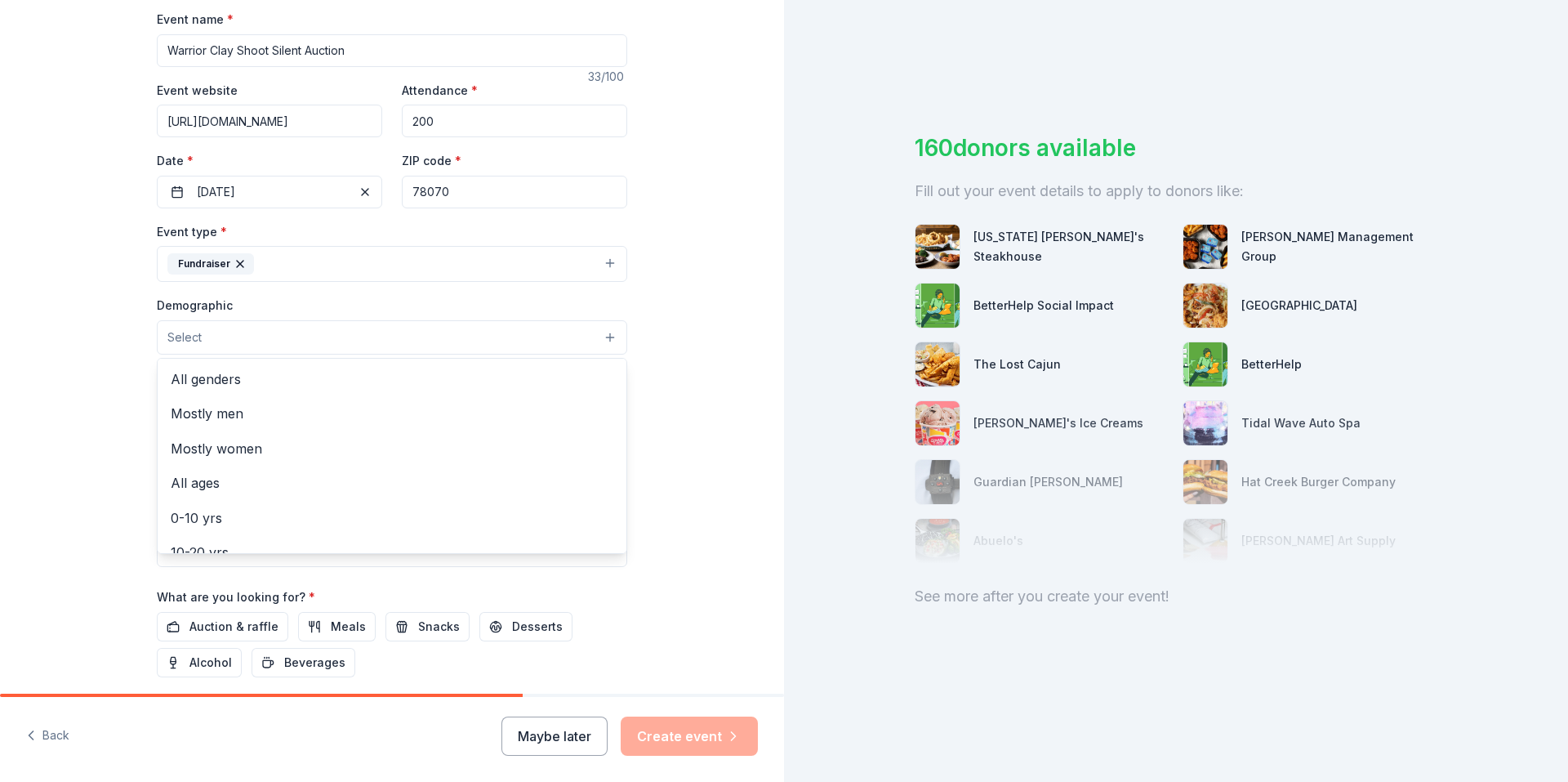
click at [181, 336] on span "Select" at bounding box center [184, 337] width 34 height 20
click at [207, 380] on span "All genders" at bounding box center [391, 380] width 443 height 22
click at [674, 493] on div "Tell us about your event. We'll find in-kind donations you can apply for. Event…" at bounding box center [391, 300] width 784 height 1091
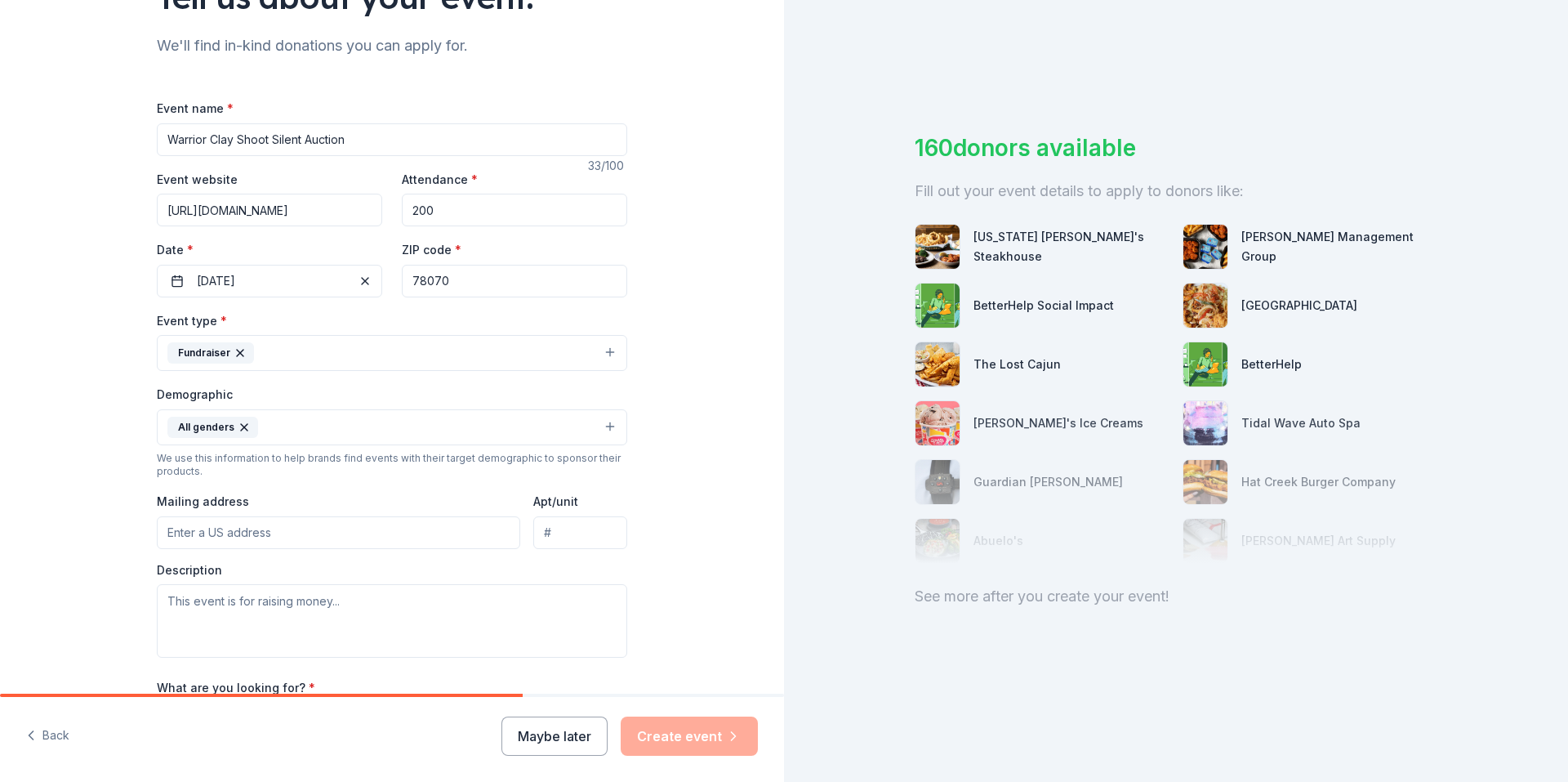
scroll to position [164, 0]
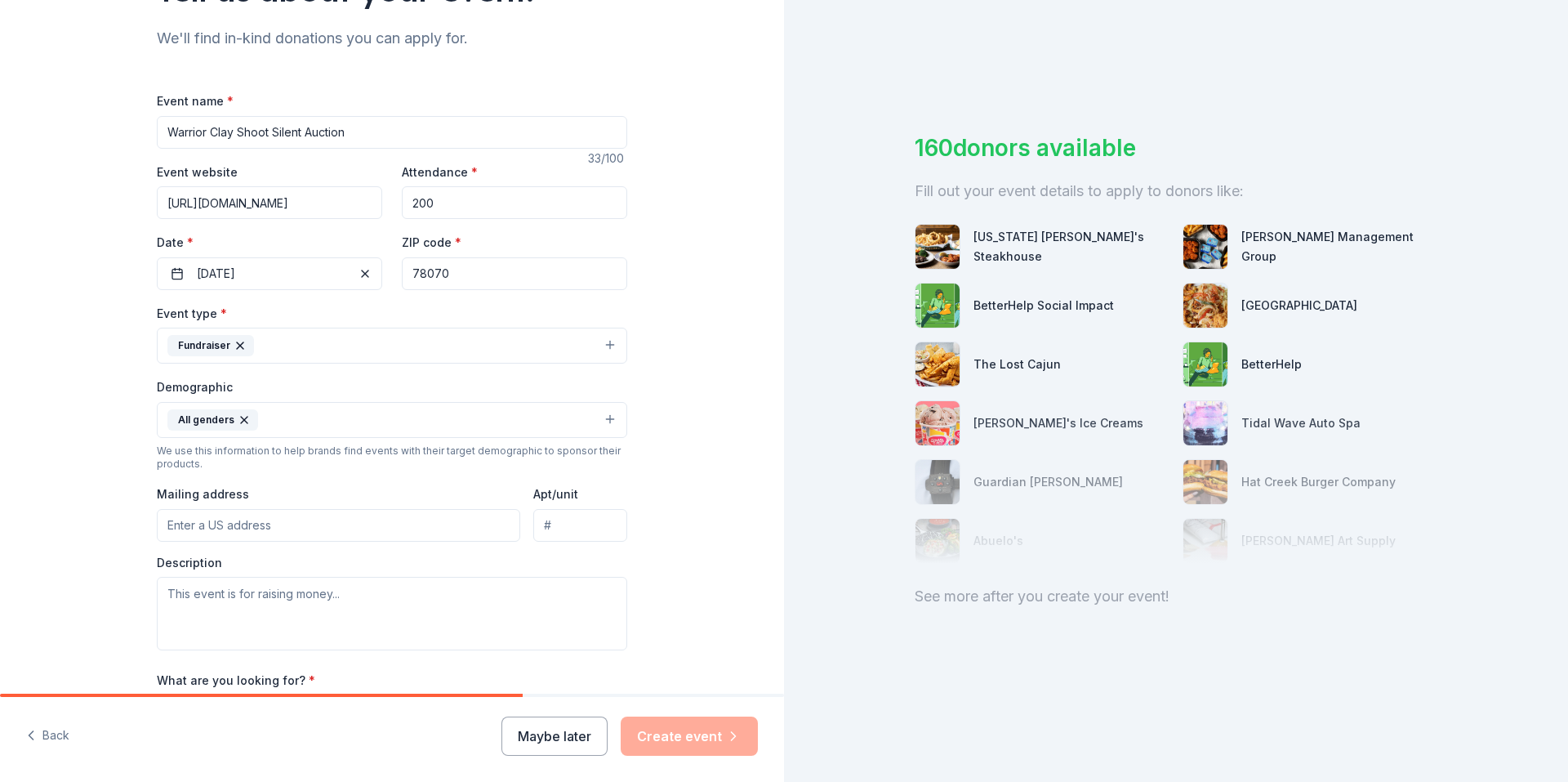
click at [450, 270] on input "78070" at bounding box center [514, 273] width 226 height 33
type input "78163"
click at [217, 527] on input "Mailing address" at bounding box center [338, 525] width 364 height 33
type input "670 Old Boerne Road, Bulverde, TX, 78163"
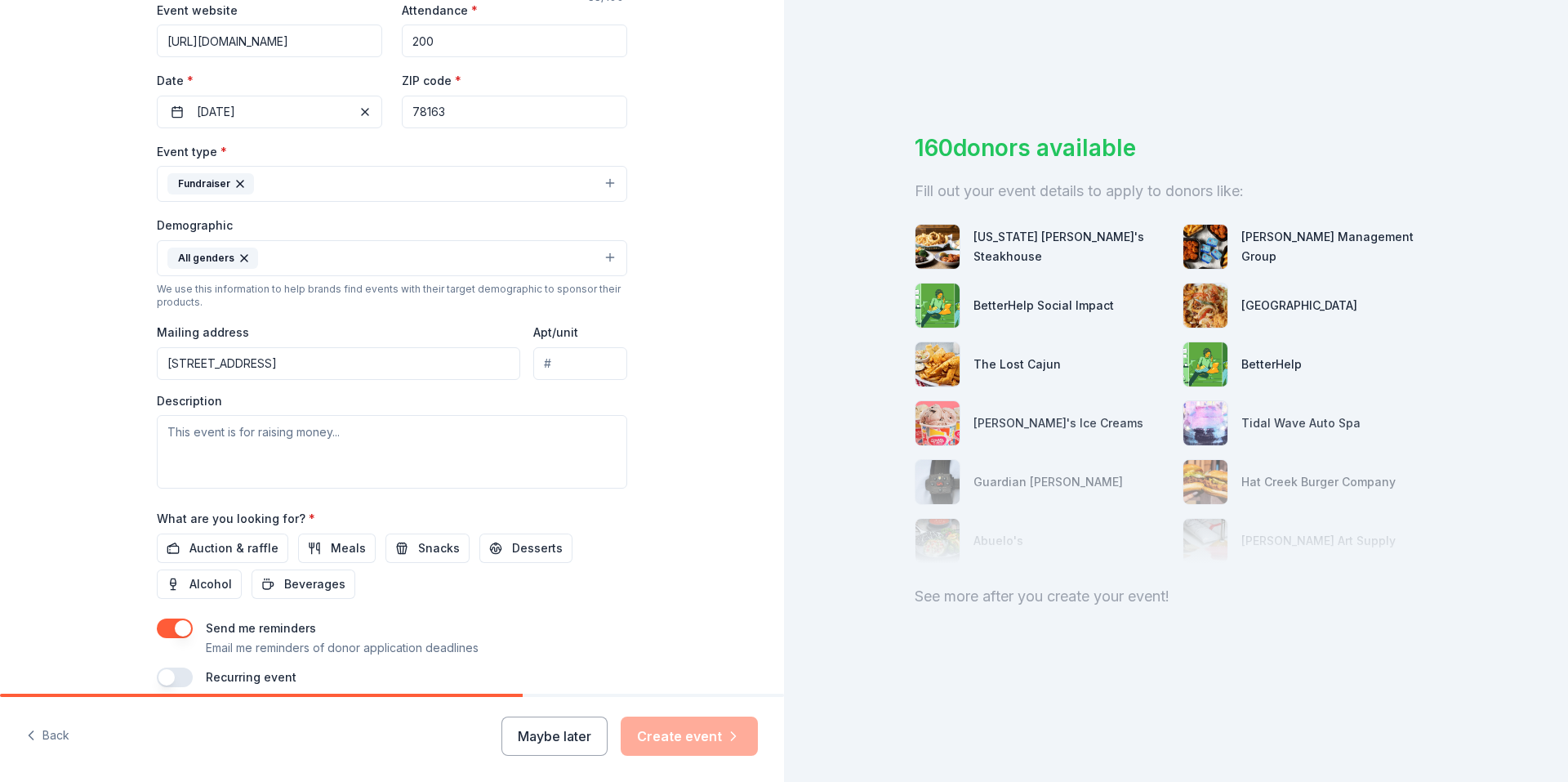
scroll to position [326, 0]
click at [285, 436] on textarea at bounding box center [391, 450] width 470 height 74
click at [326, 446] on textarea at bounding box center [391, 450] width 470 height 74
paste textarea "This year’s fundraiser is all about investing in our teachers — the heart of ou…"
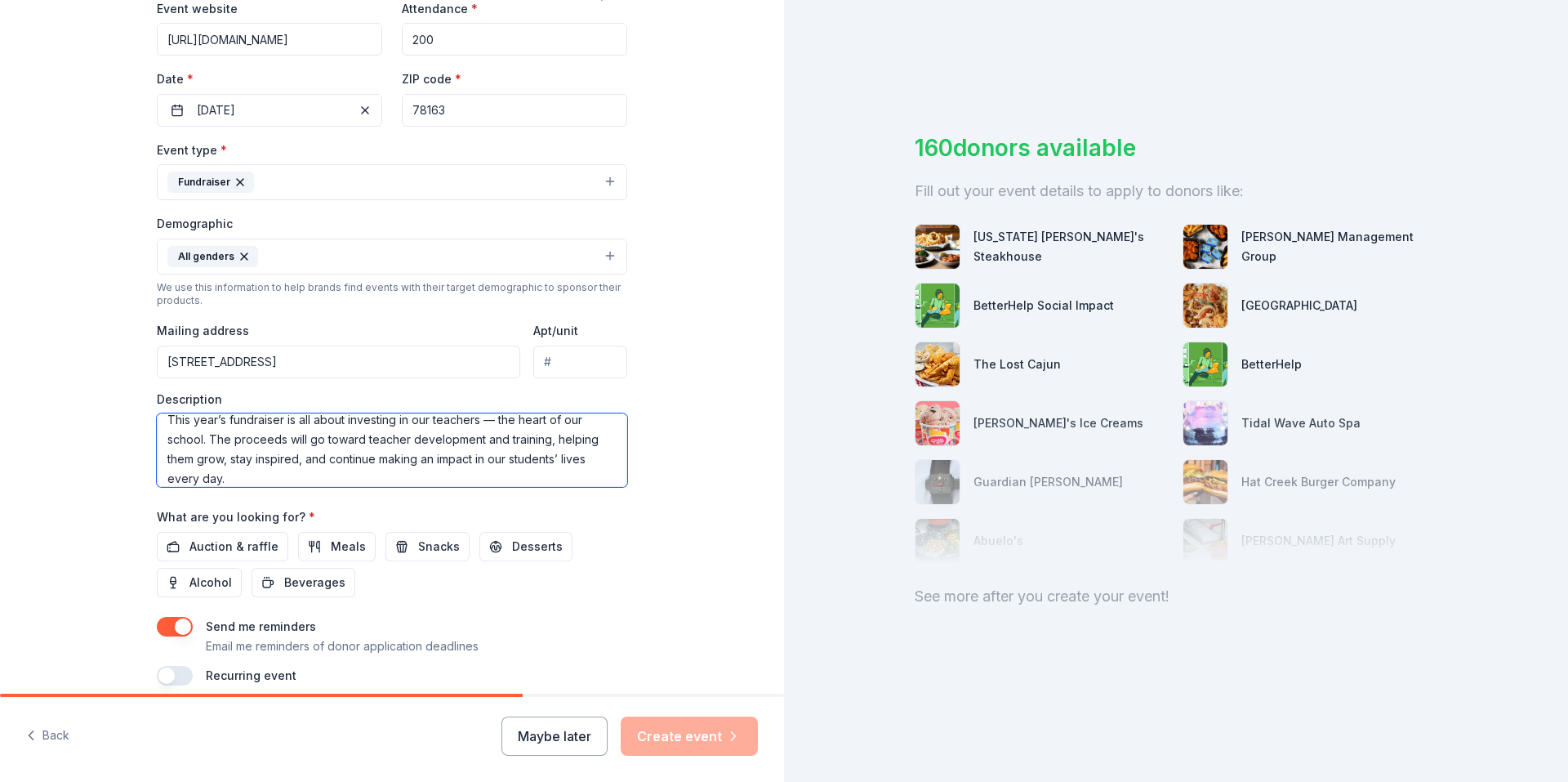
scroll to position [0, 0]
click at [490, 431] on textarea "This year’s fundraiser is all about investing in our teachers — the heart of ou…" at bounding box center [391, 450] width 470 height 74
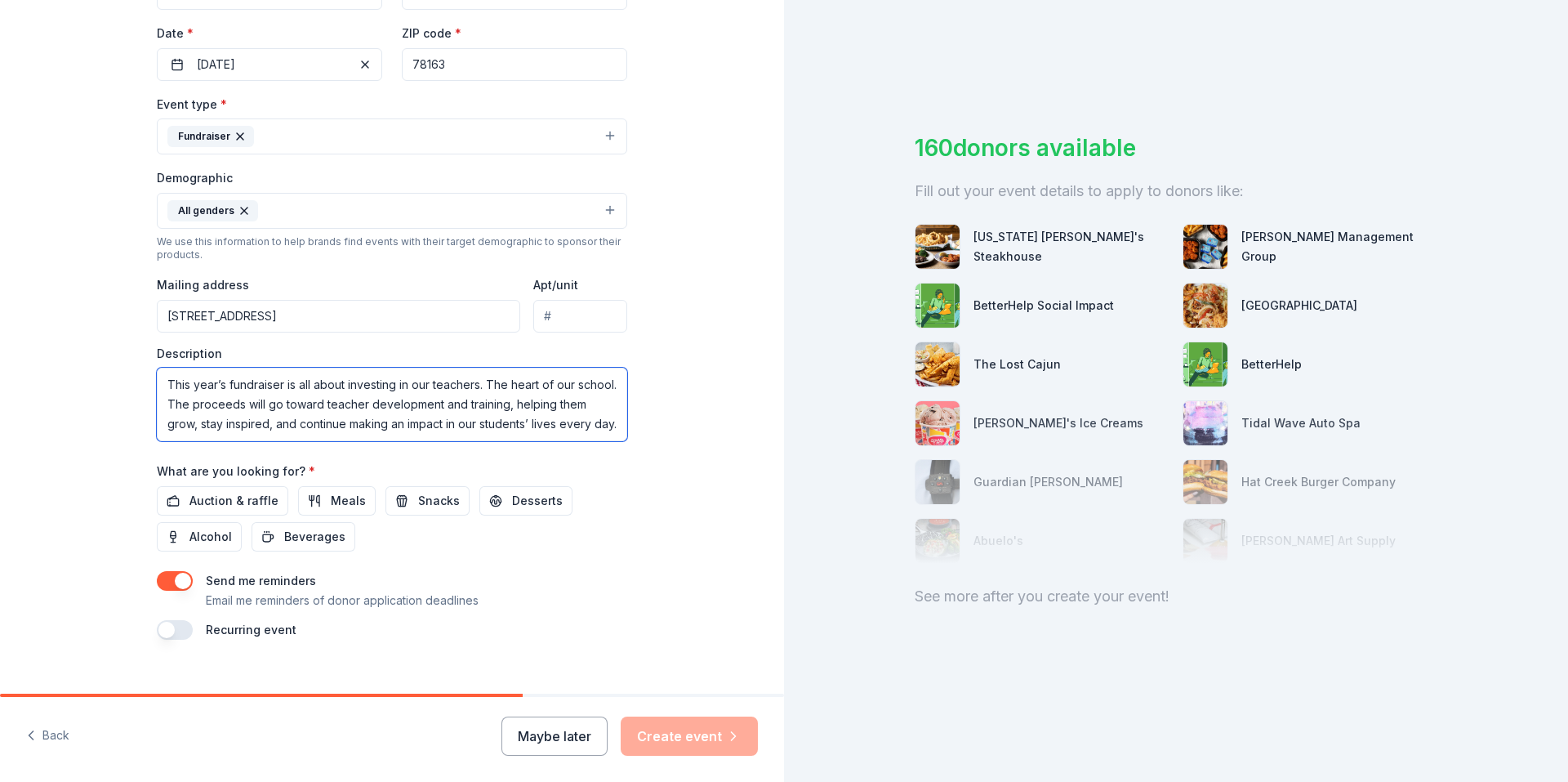
scroll to position [397, 0]
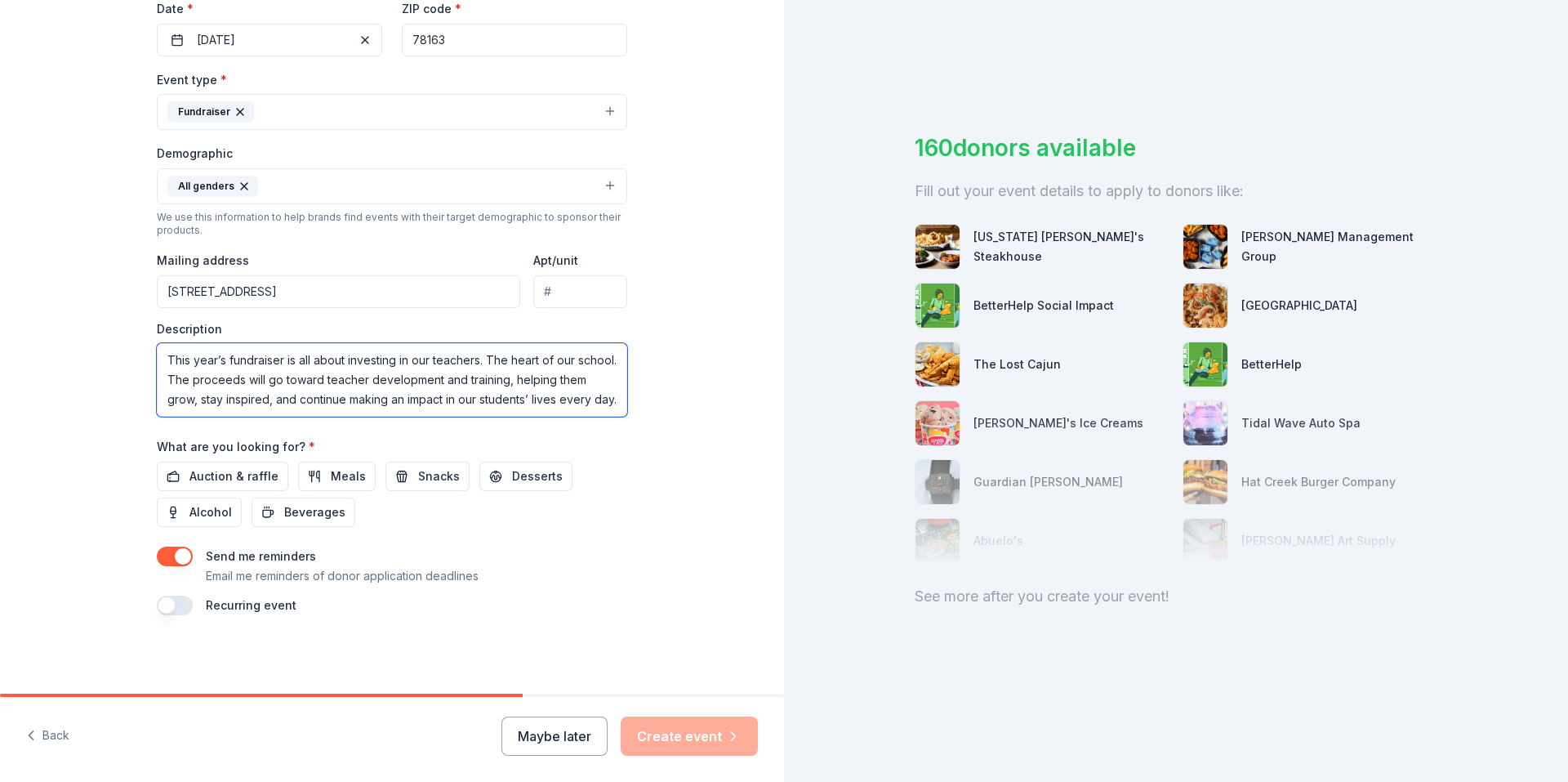
type textarea "This year’s fundraiser is all about investing in our teachers. The heart of our…"
click at [706, 442] on div "Tell us about your event. We'll find in-kind donations you can apply for. Event…" at bounding box center [391, 148] width 784 height 1091
click at [245, 478] on span "Auction & raffle" at bounding box center [234, 476] width 89 height 20
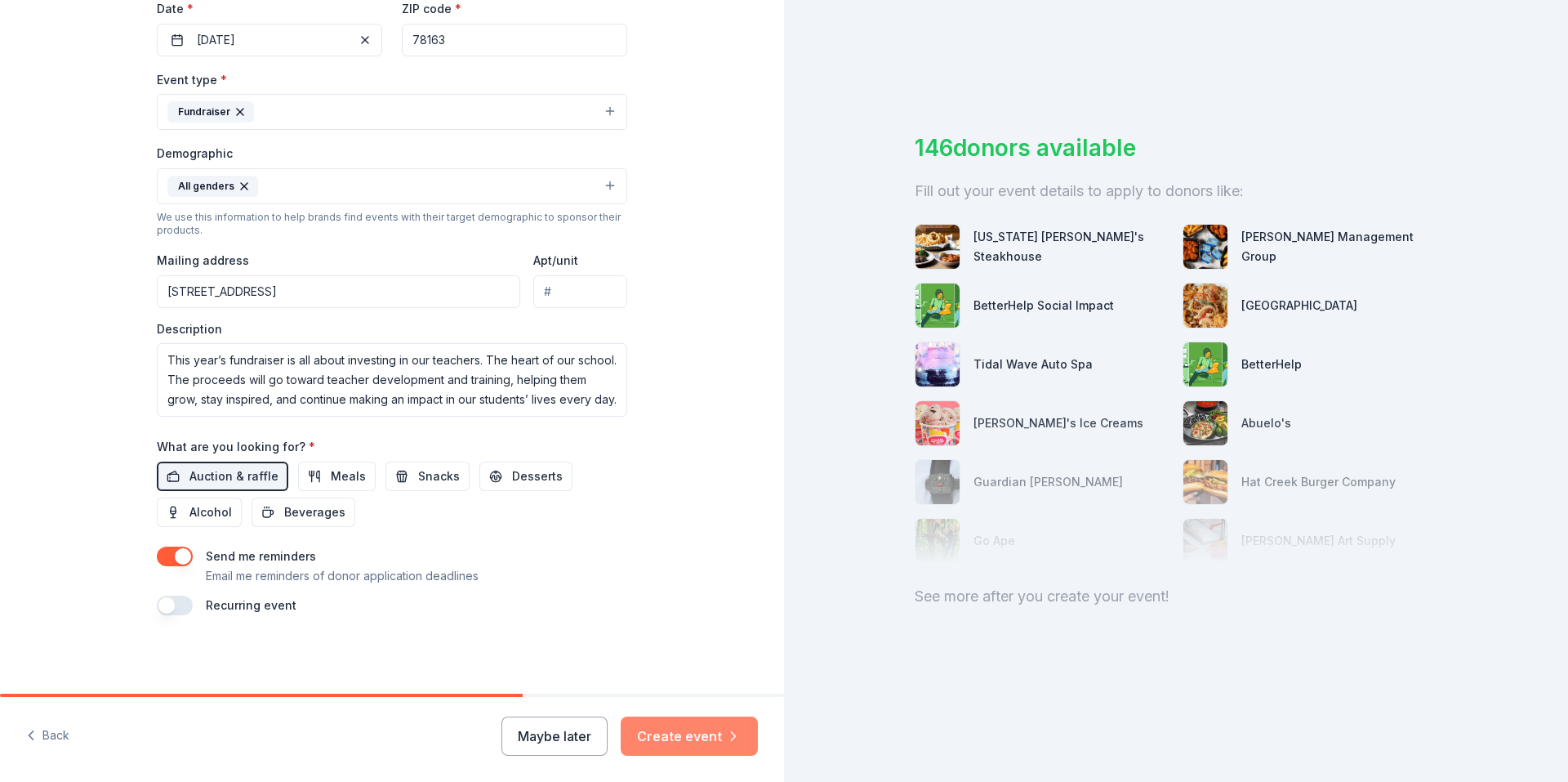
click at [683, 744] on button "Create event" at bounding box center [689, 737] width 137 height 39
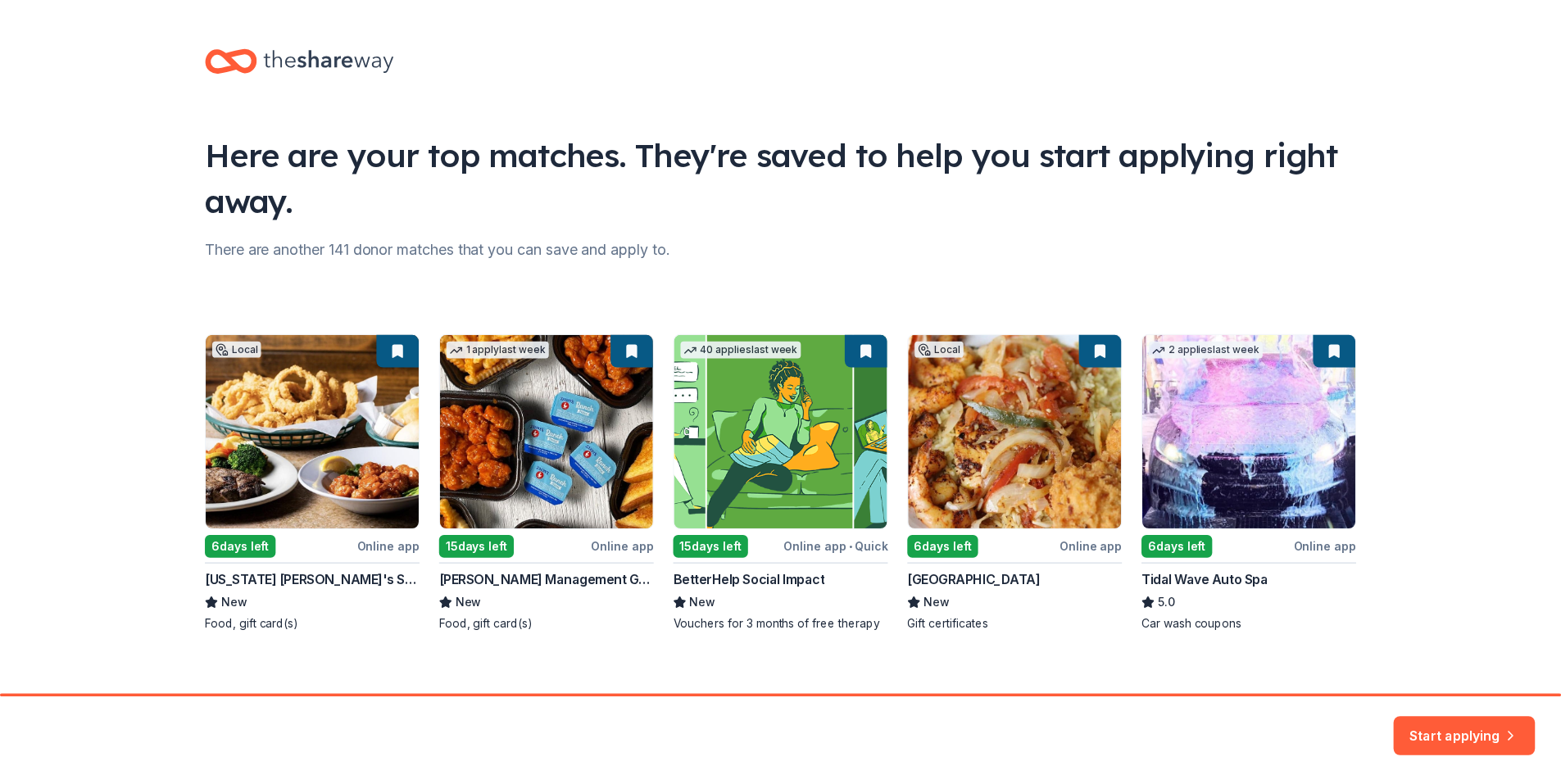
scroll to position [17, 0]
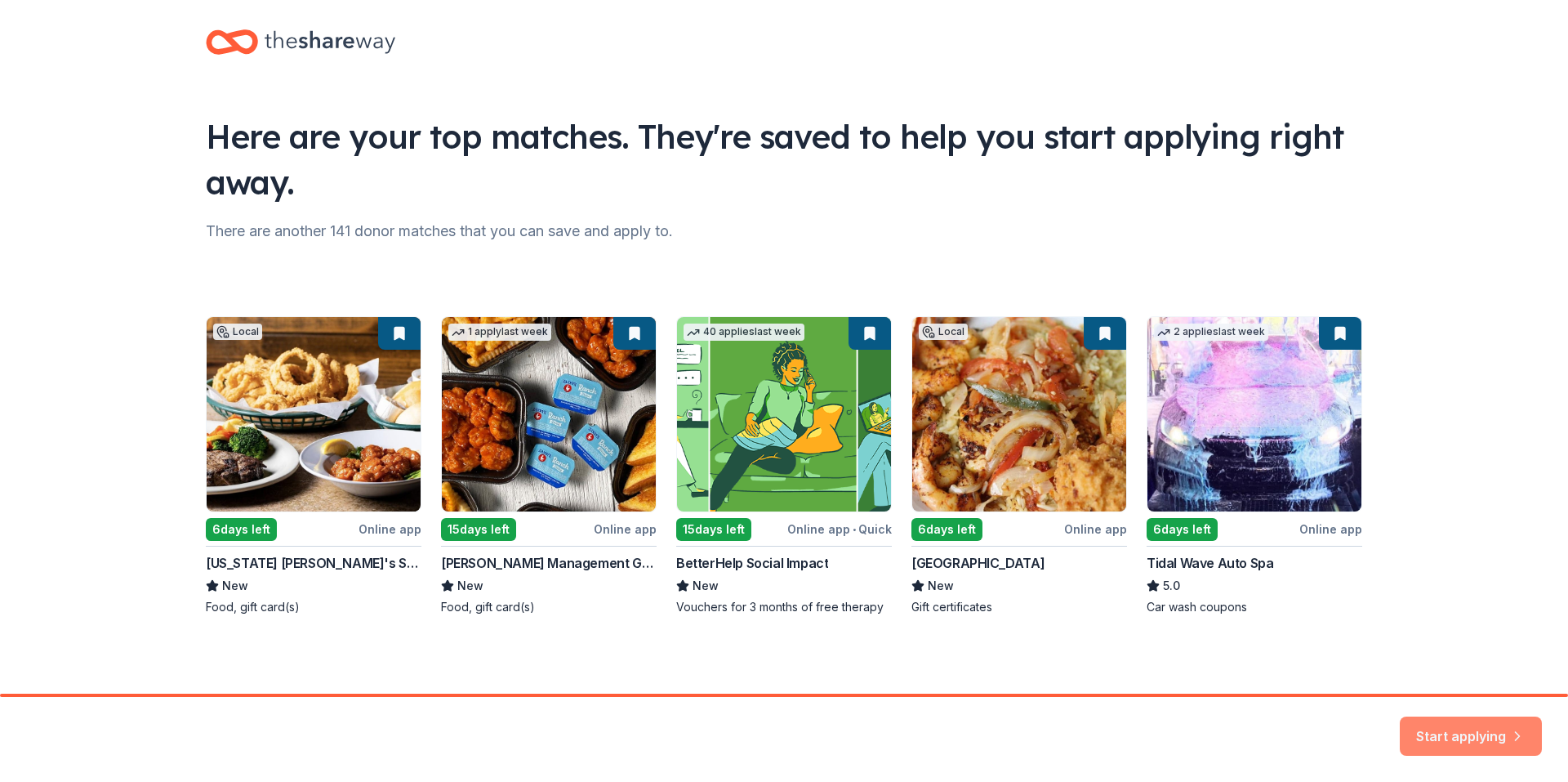
click at [1480, 735] on button "Start applying" at bounding box center [1470, 727] width 142 height 39
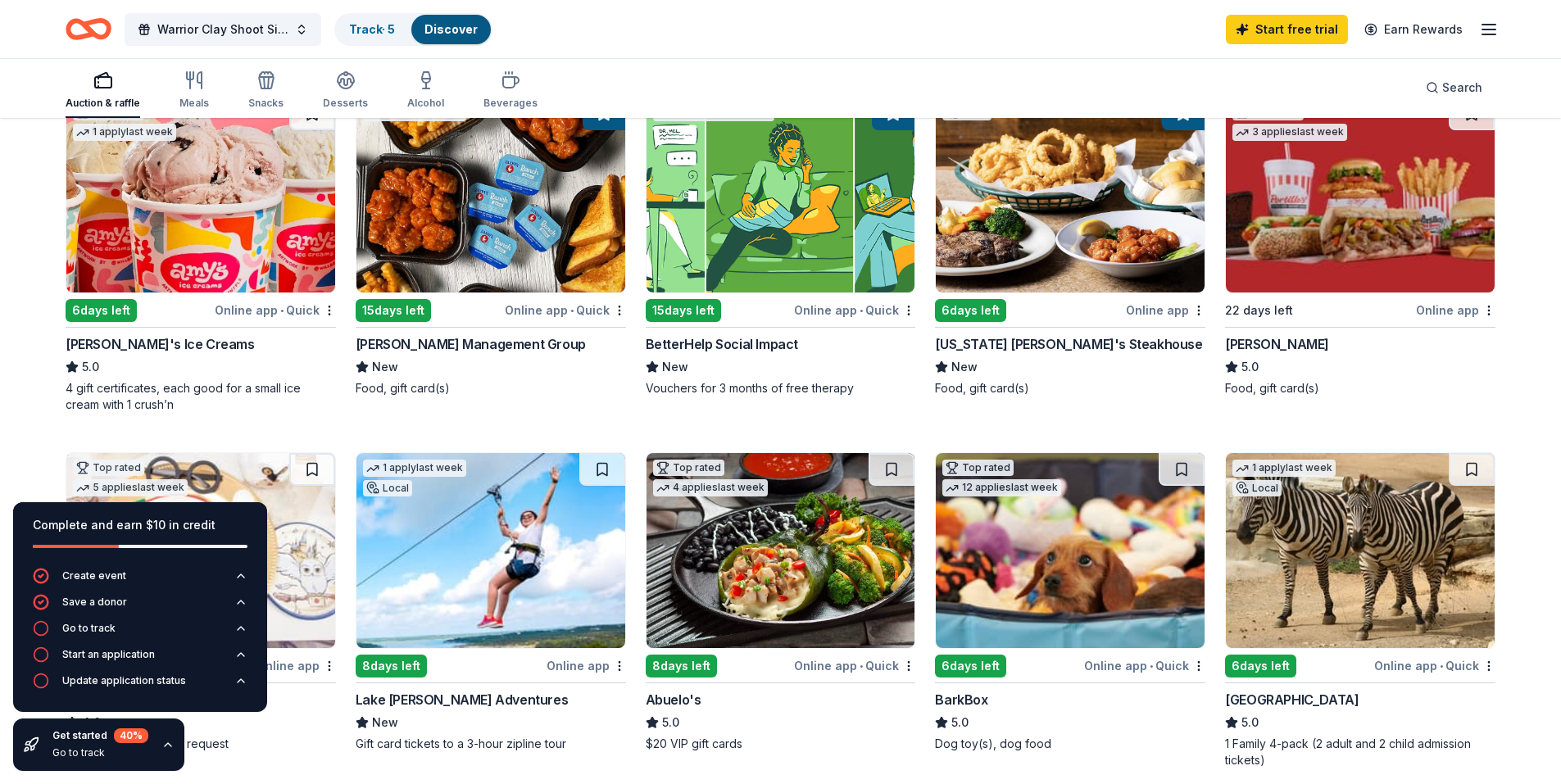
scroll to position [164, 0]
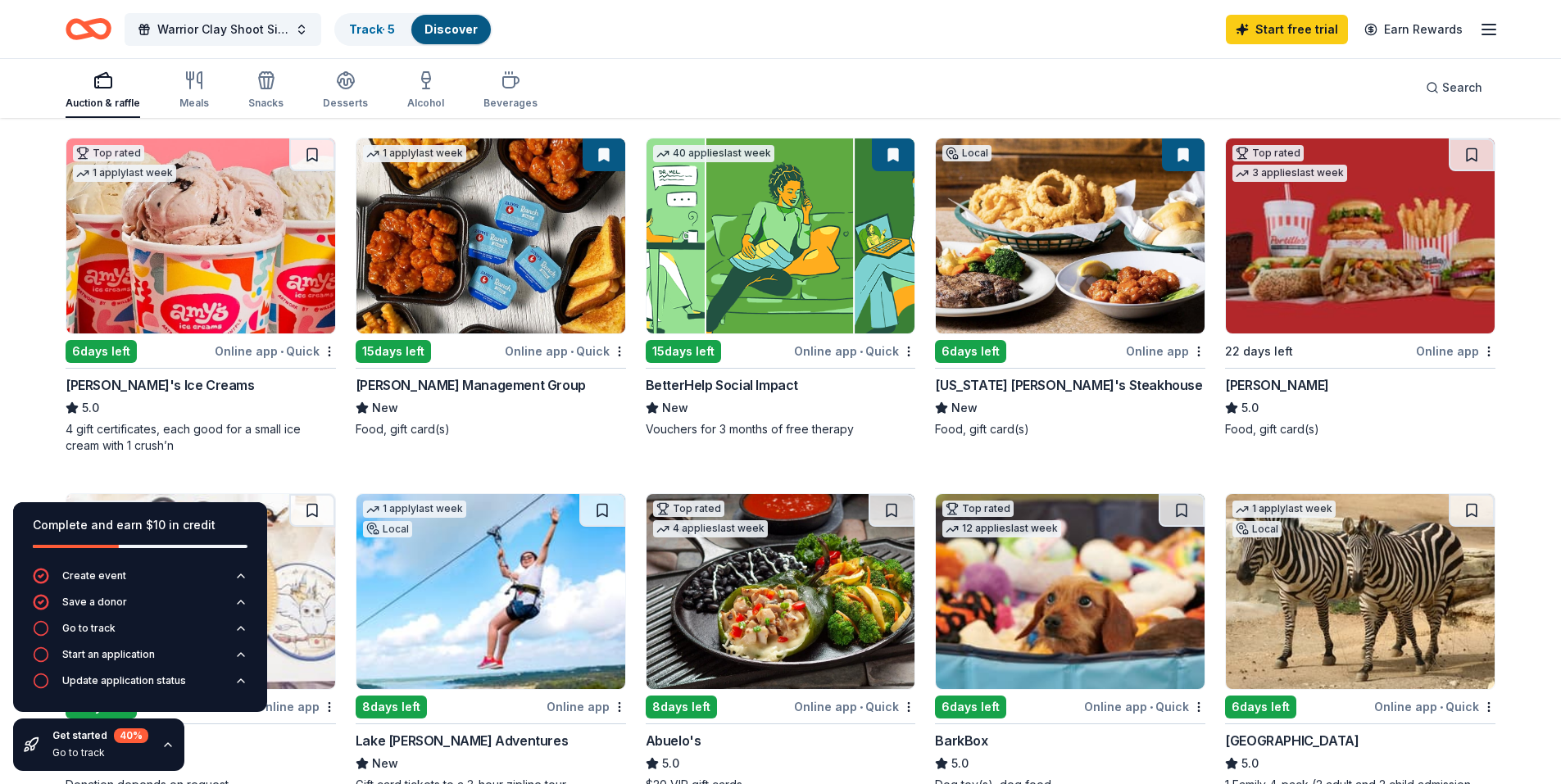
click at [244, 289] on img at bounding box center [201, 235] width 269 height 195
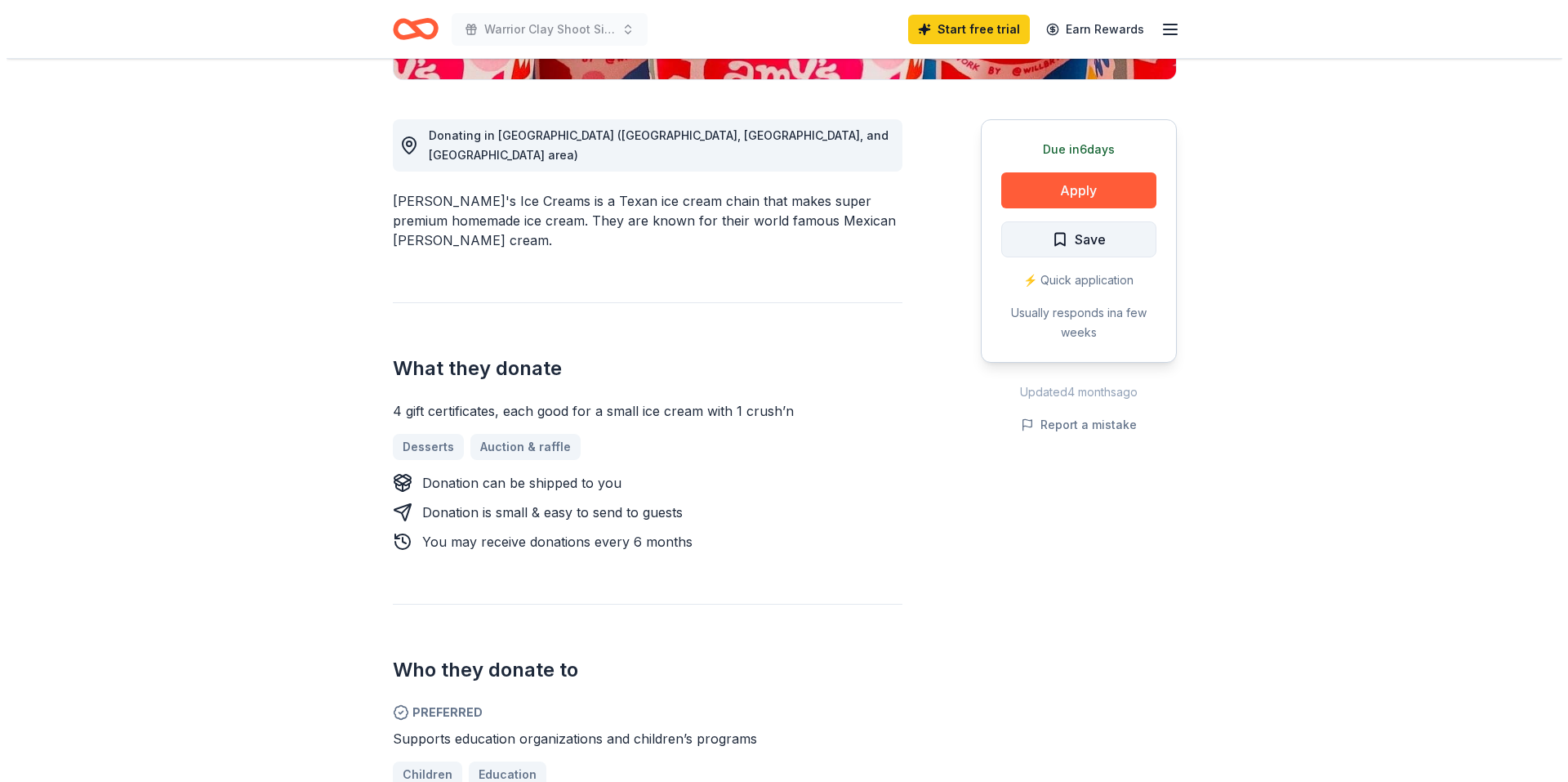
scroll to position [326, 0]
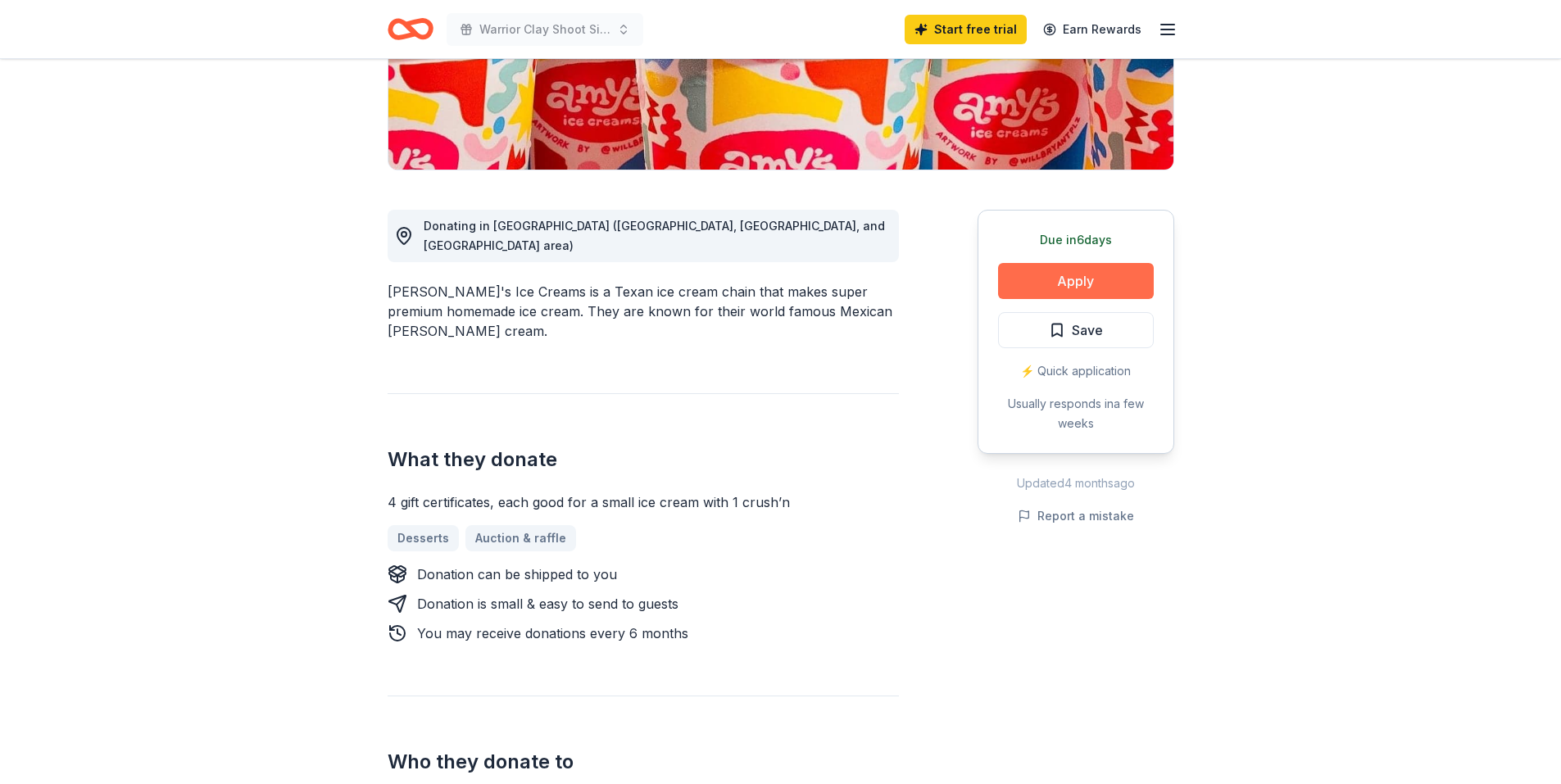
click at [1092, 288] on button "Apply" at bounding box center [1075, 281] width 155 height 36
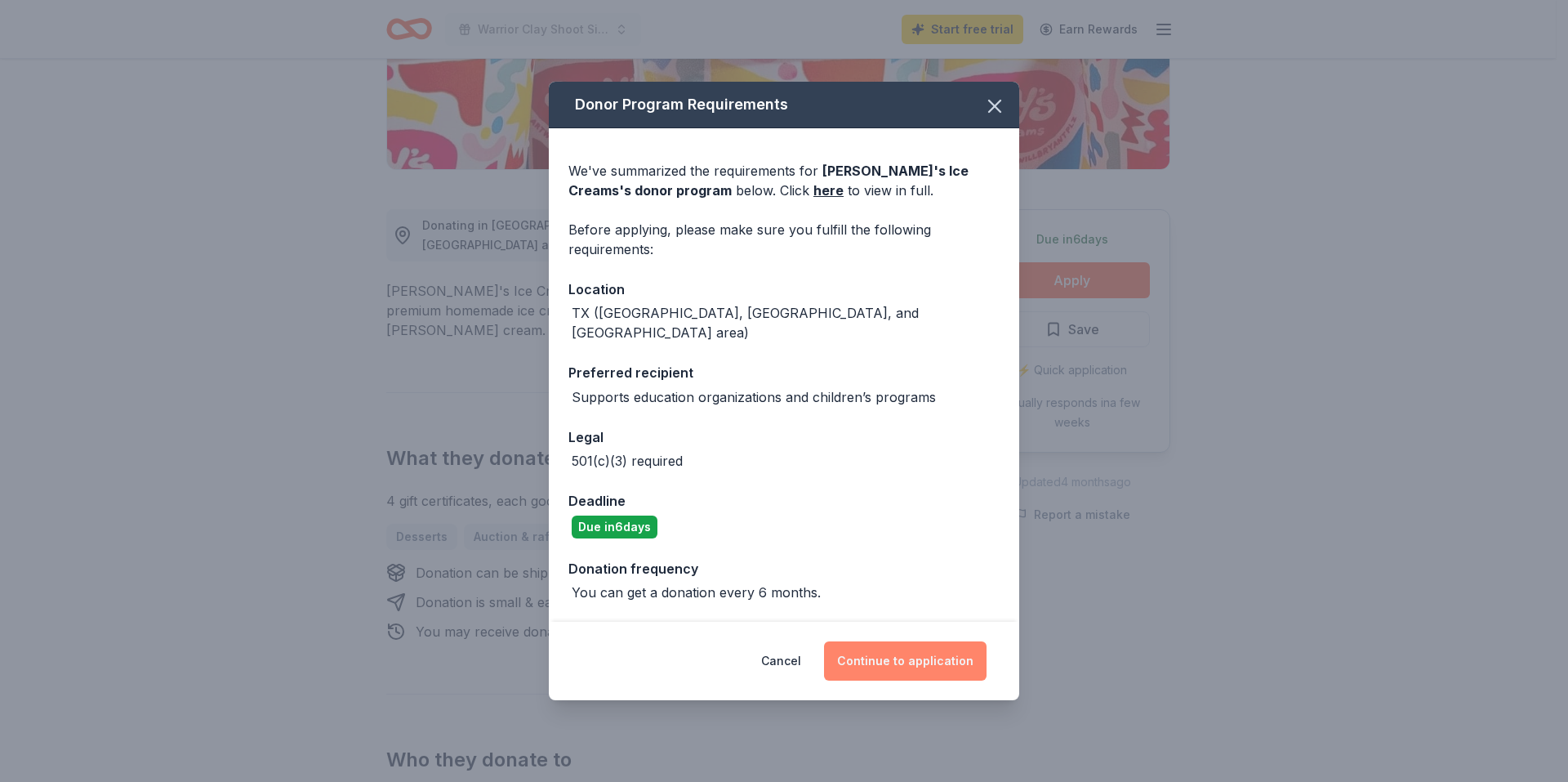
click at [871, 647] on button "Continue to application" at bounding box center [905, 661] width 163 height 39
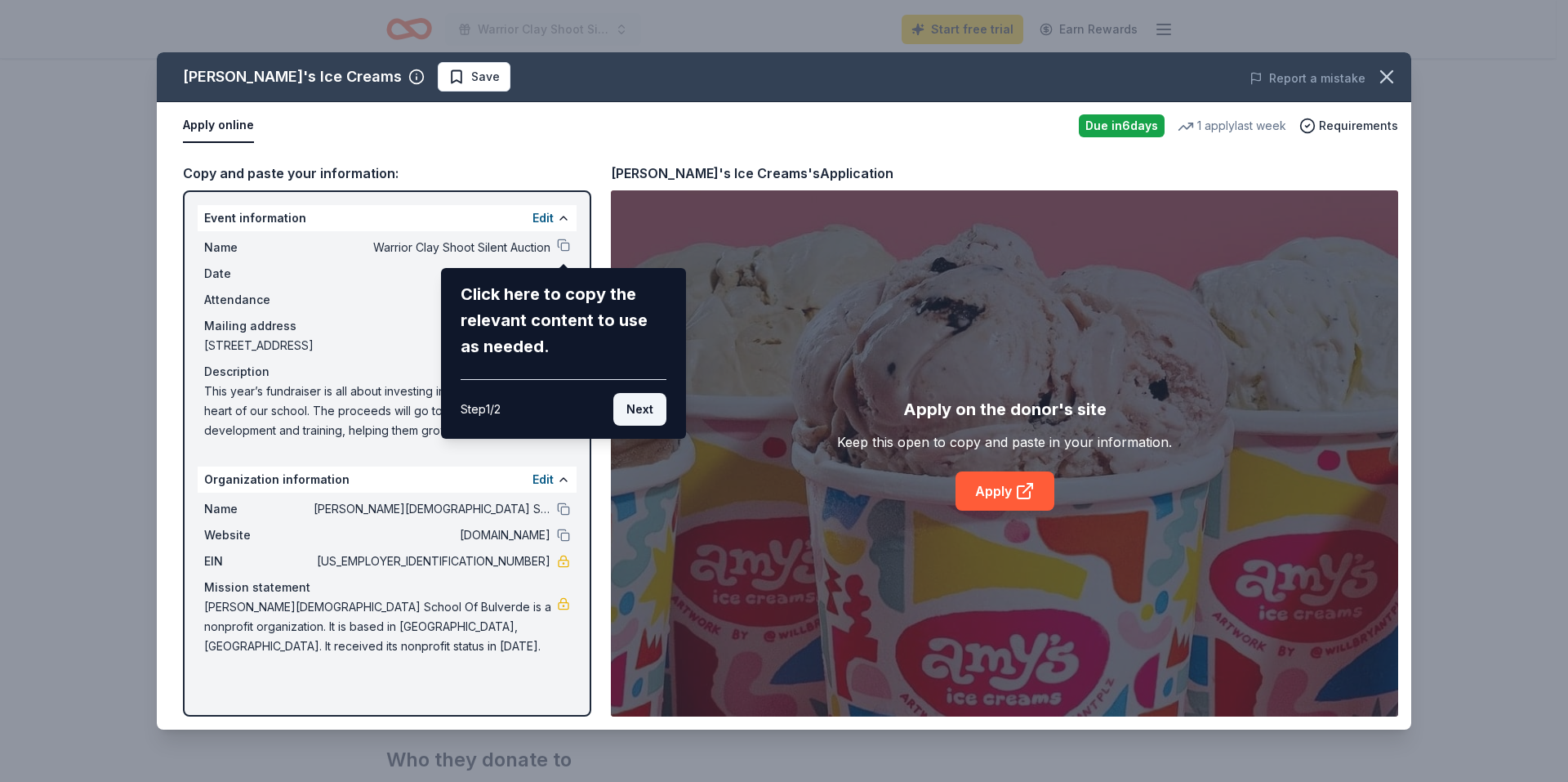
click at [648, 407] on button "Next" at bounding box center [640, 409] width 53 height 33
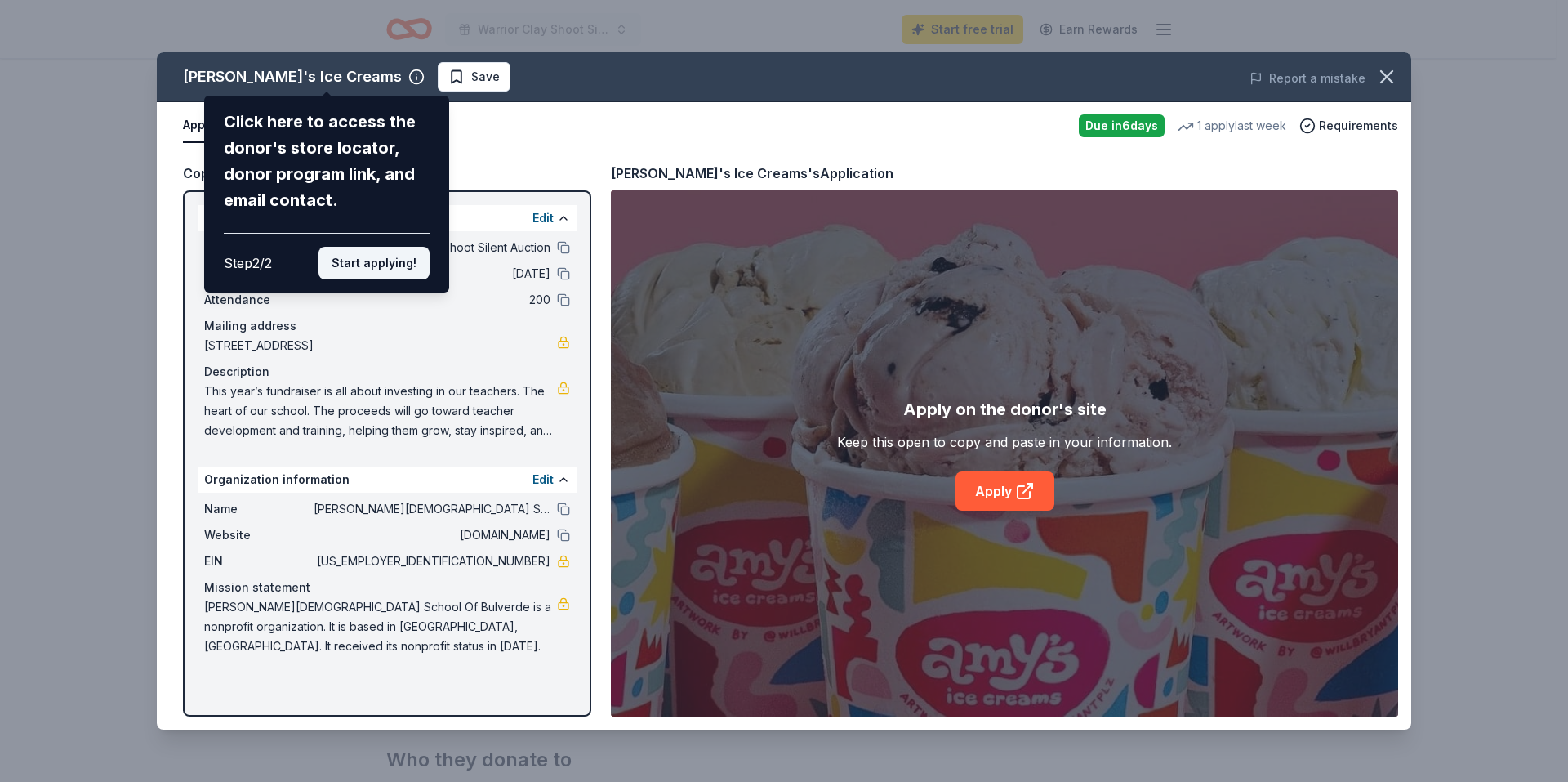
click at [395, 266] on button "Start applying!" at bounding box center [374, 262] width 111 height 33
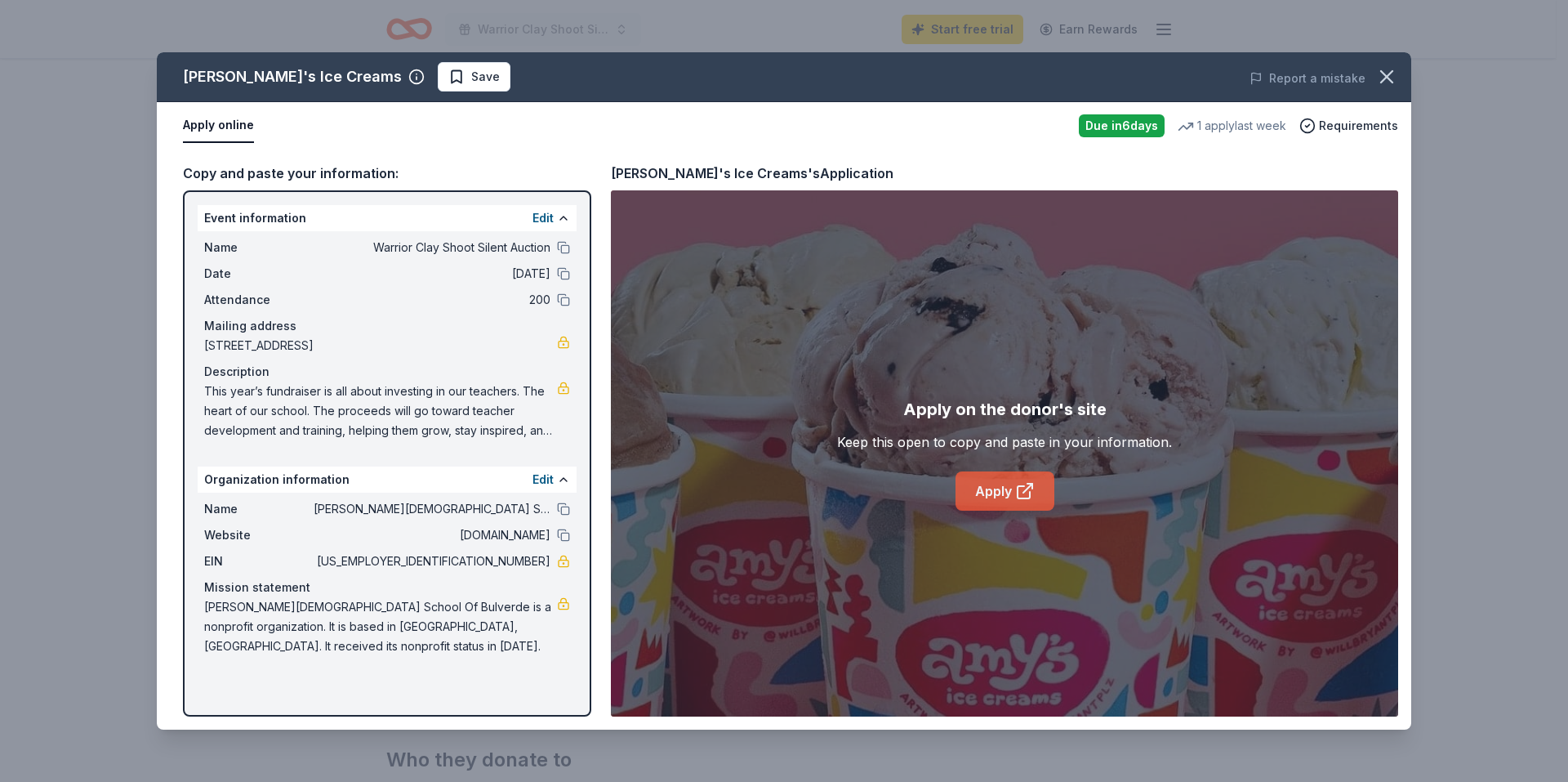
click at [995, 495] on link "Apply" at bounding box center [1004, 491] width 99 height 39
